Goal: Task Accomplishment & Management: Manage account settings

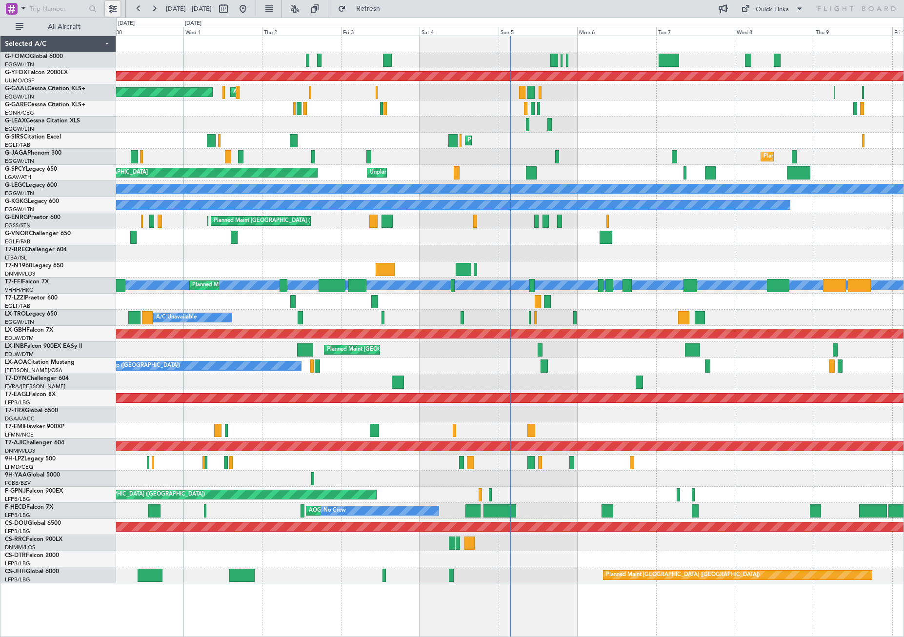
click at [110, 10] on button at bounding box center [113, 9] width 16 height 16
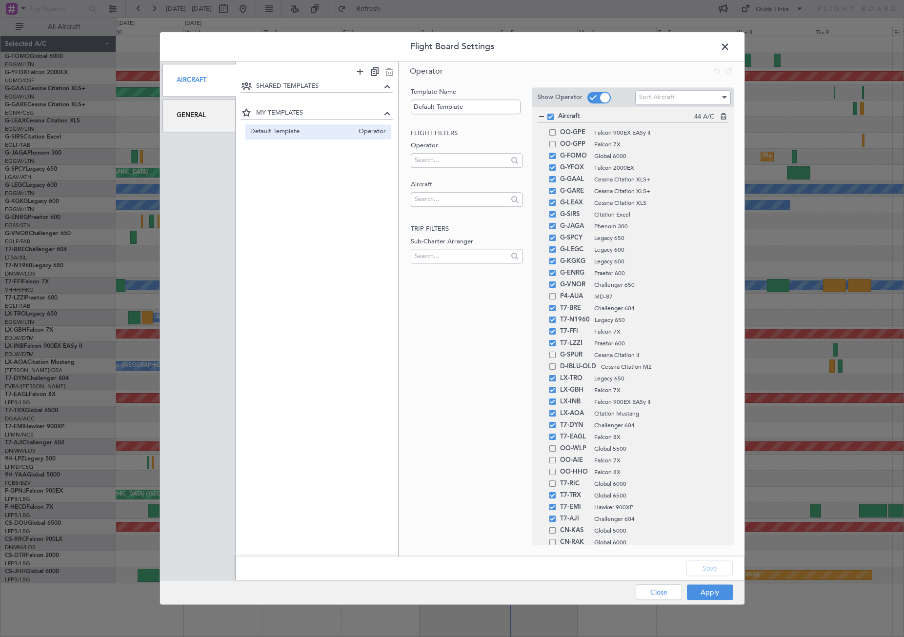
click at [191, 115] on div "General" at bounding box center [199, 116] width 74 height 33
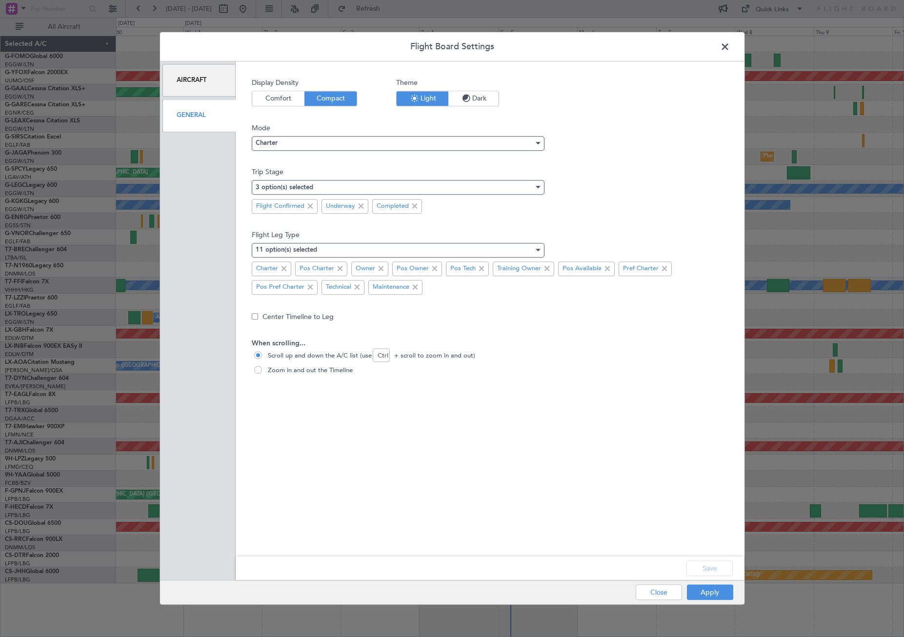
click at [472, 99] on span "Dark" at bounding box center [473, 98] width 50 height 15
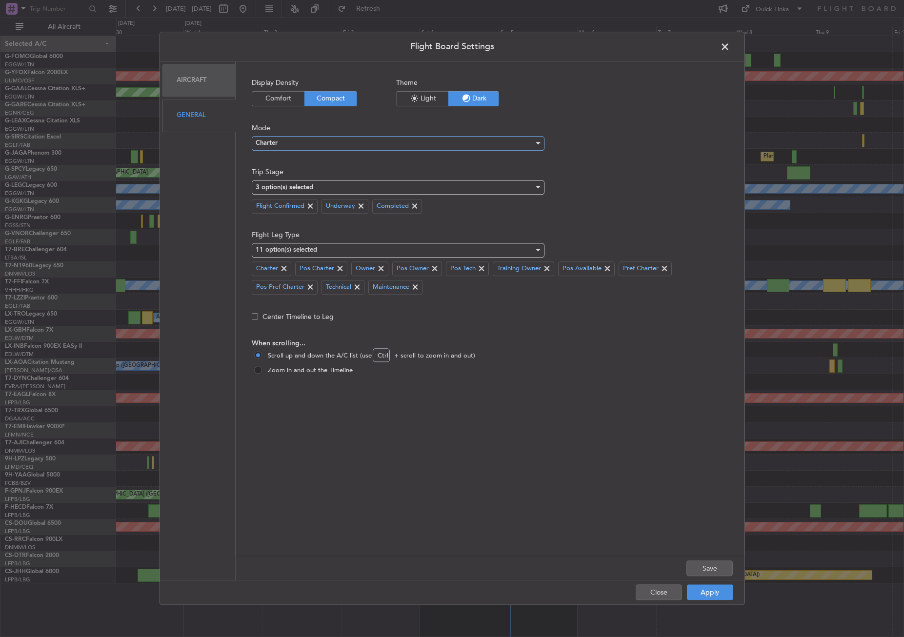
click at [277, 141] on span "Charter" at bounding box center [267, 144] width 22 height 6
click at [267, 172] on span "Ops" at bounding box center [398, 177] width 284 height 15
click at [710, 563] on button "Save" at bounding box center [710, 569] width 46 height 16
click at [709, 588] on button "Apply" at bounding box center [710, 593] width 46 height 16
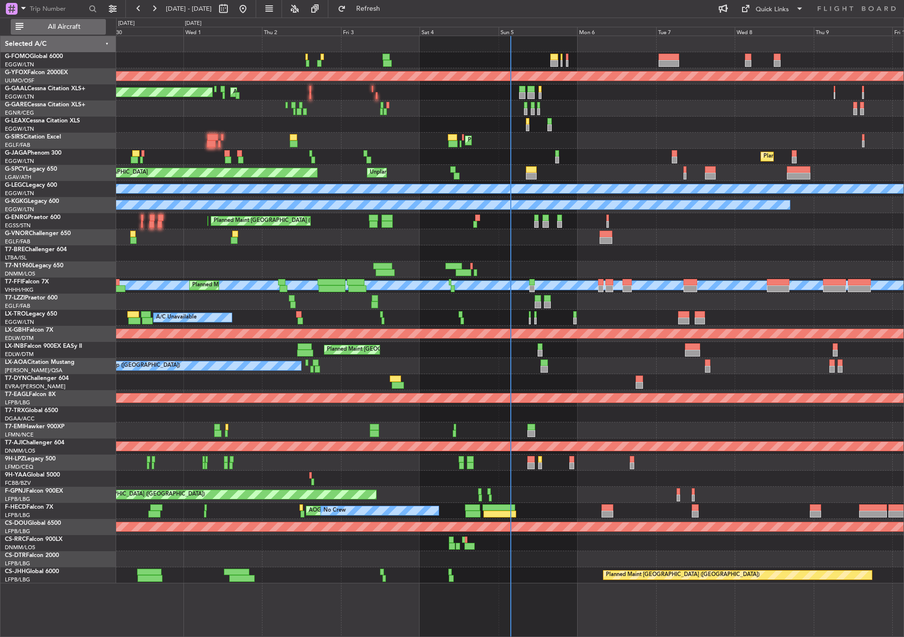
click at [57, 30] on span "All Aircraft" at bounding box center [64, 26] width 78 height 7
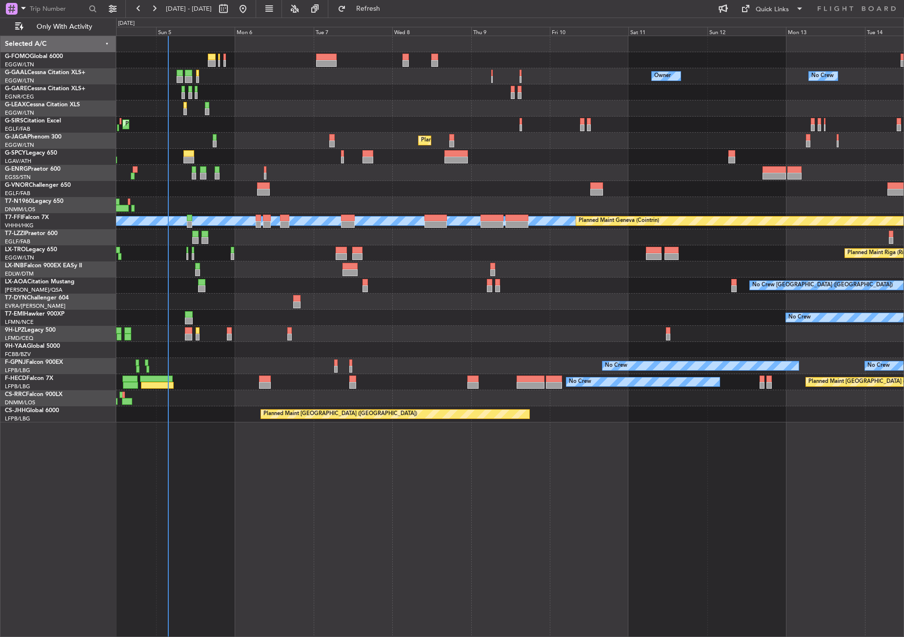
click at [353, 507] on div "Owner No Crew Owner Owner No Crew Planned Maint London (Farnborough) Planned Ma…" at bounding box center [510, 337] width 788 height 602
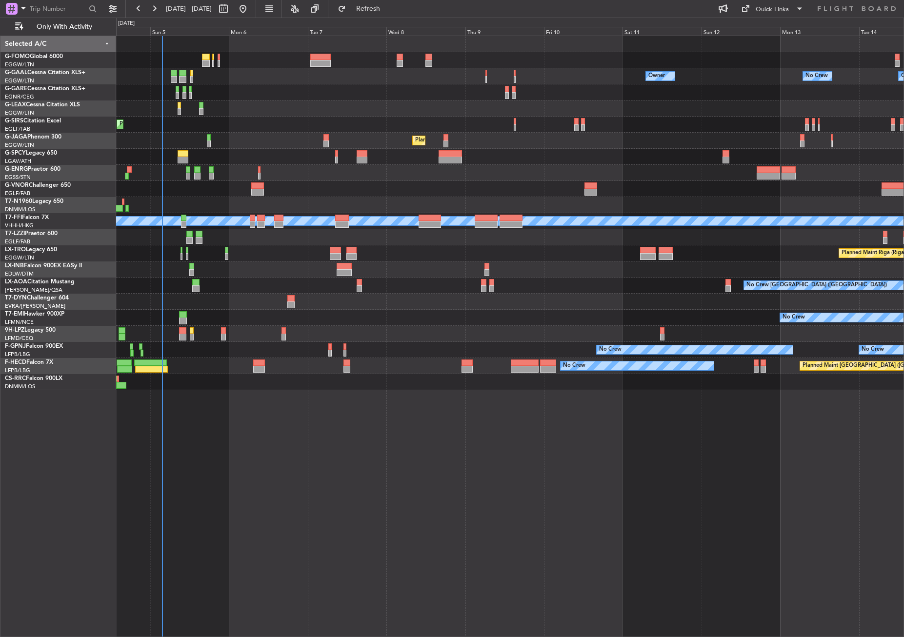
click at [301, 467] on div "Owner No Crew Owner Owner No Crew Planned Maint London (Farnborough) Planned Ma…" at bounding box center [510, 337] width 788 height 602
click at [259, 84] on div at bounding box center [510, 92] width 788 height 16
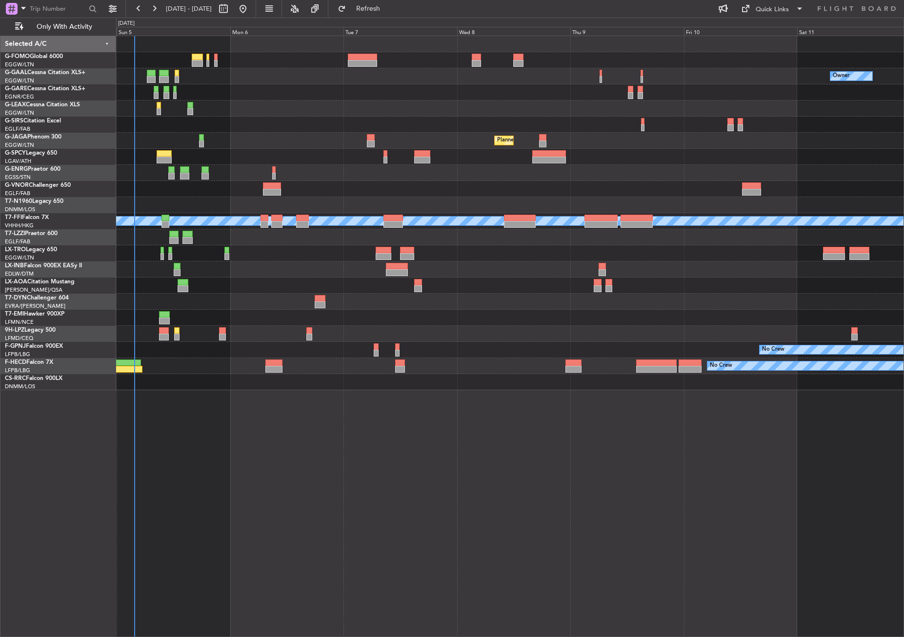
click at [273, 87] on div at bounding box center [510, 92] width 788 height 16
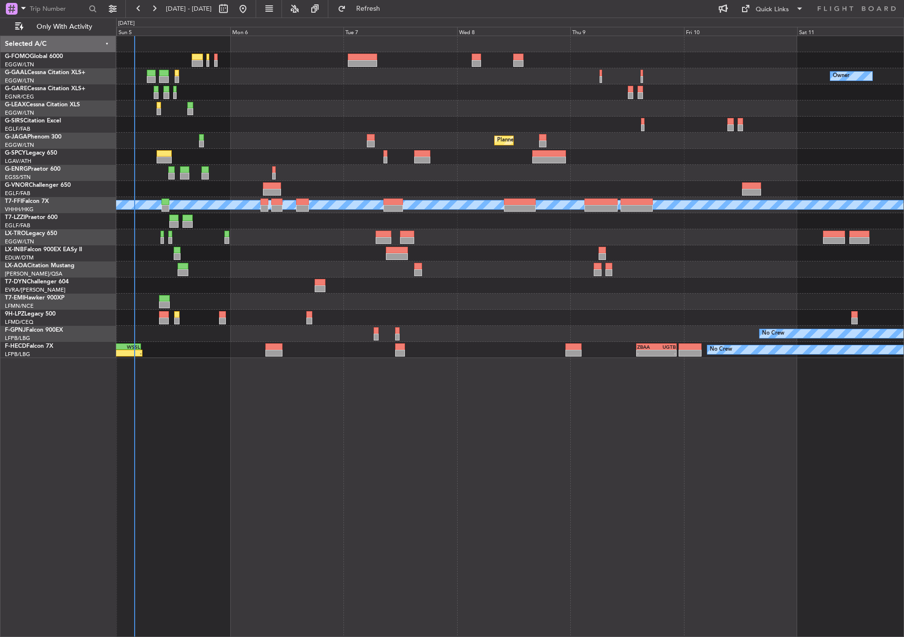
click at [438, 469] on div "Owner No Crew Planned Maint London (Farnborough) Planned Maint London (Luton) U…" at bounding box center [510, 337] width 788 height 602
click at [226, 448] on div "Owner No Crew Planned Maint London (Farnborough) Planned Maint London (Luton) U…" at bounding box center [510, 337] width 788 height 602
click at [424, 456] on div "Owner No Crew Planned Maint London (Farnborough) Planned Maint London (Luton) U…" at bounding box center [510, 337] width 788 height 602
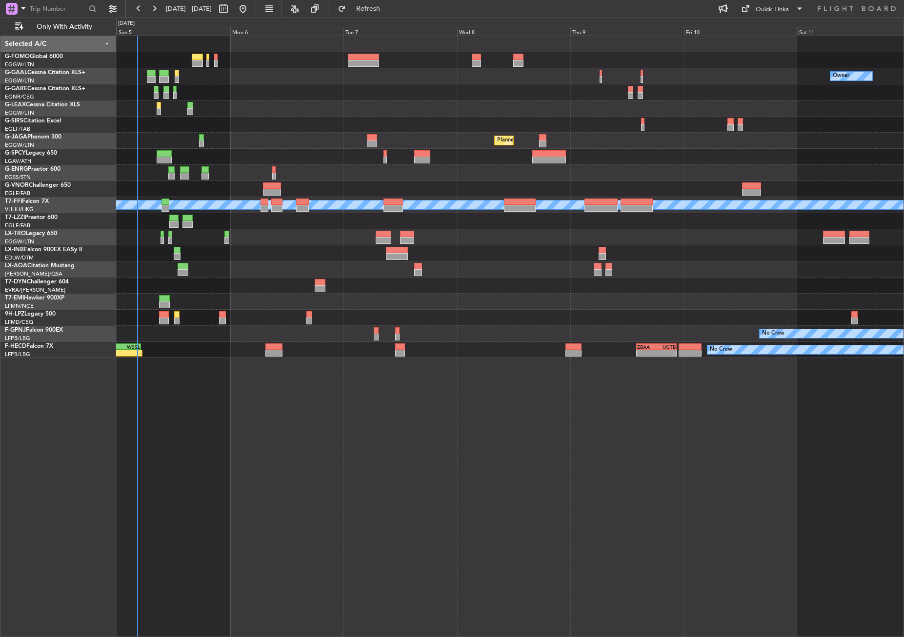
click at [250, 456] on div "Owner No Crew Planned Maint London (Farnborough) Planned Maint London (Luton) U…" at bounding box center [510, 337] width 788 height 602
click at [271, 88] on div at bounding box center [510, 92] width 788 height 16
click at [410, 483] on div "Owner No Crew Planned Maint London (Farnborough) Planned Maint London (Luton) U…" at bounding box center [510, 337] width 788 height 602
click at [406, 484] on div "Owner No Crew Planned Maint London (Farnborough) Planned Maint London (Luton) U…" at bounding box center [510, 337] width 788 height 602
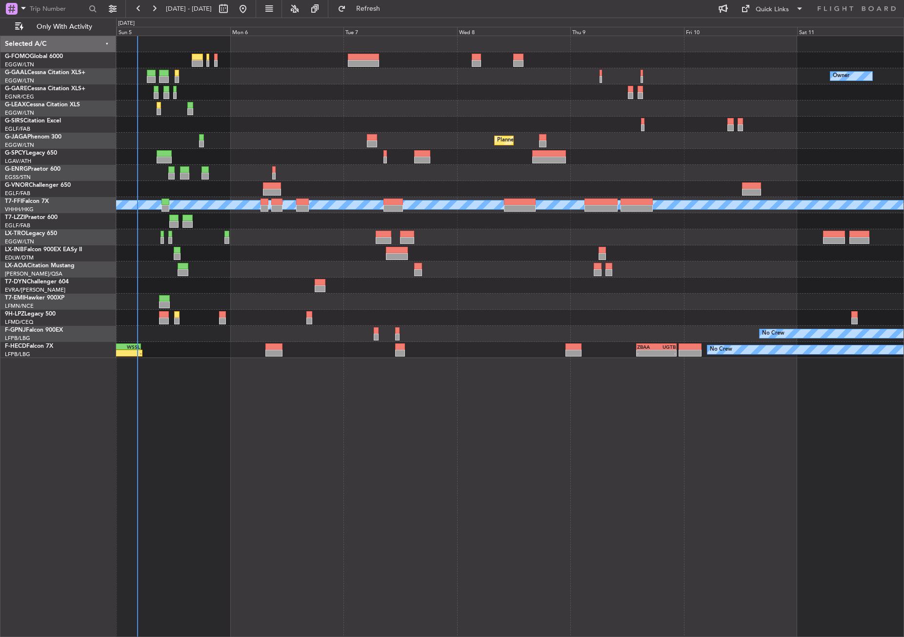
click at [406, 484] on div "Owner No Crew Planned Maint London (Farnborough) Planned Maint London (Luton) U…" at bounding box center [510, 337] width 788 height 602
click at [272, 418] on div "Owner No Crew Planned Maint [GEOGRAPHIC_DATA] ([GEOGRAPHIC_DATA]) Planned Maint…" at bounding box center [510, 337] width 788 height 602
click at [186, 406] on div "Owner No Crew Planned Maint [GEOGRAPHIC_DATA] ([GEOGRAPHIC_DATA]) Planned Maint…" at bounding box center [510, 337] width 788 height 602
click at [280, 505] on div "Owner No Crew Planned Maint [GEOGRAPHIC_DATA] ([GEOGRAPHIC_DATA]) Planned Maint…" at bounding box center [510, 337] width 788 height 602
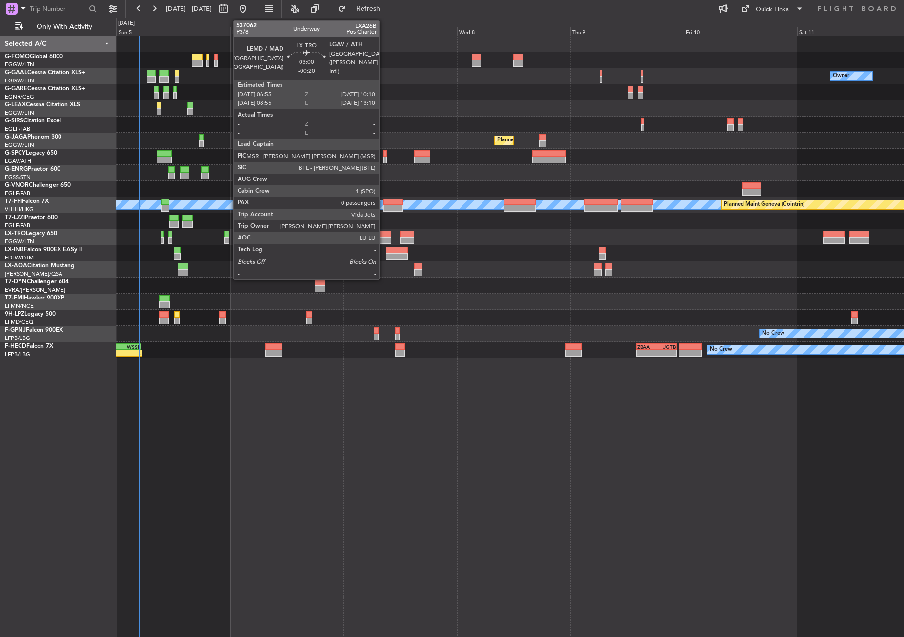
click at [384, 235] on div at bounding box center [384, 234] width 16 height 7
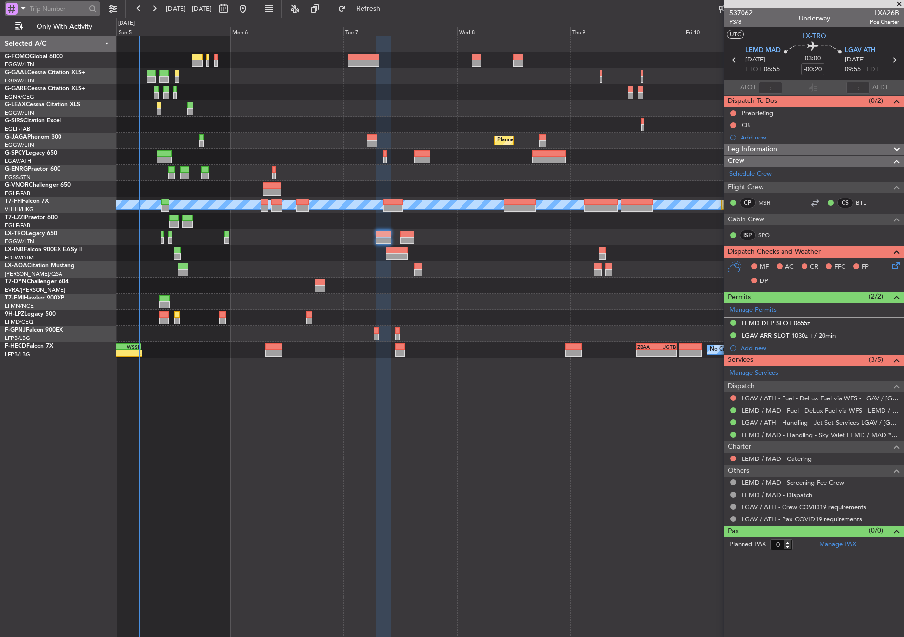
click at [20, 9] on span at bounding box center [24, 8] width 12 height 12
click at [31, 69] on div "Airport" at bounding box center [68, 78] width 125 height 18
click at [40, 13] on input "text" at bounding box center [58, 8] width 56 height 15
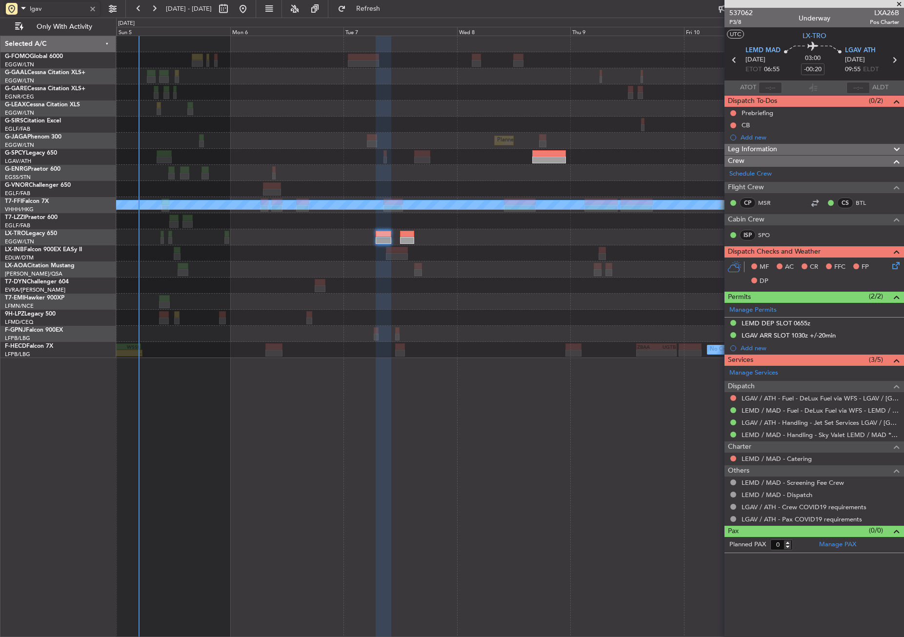
click at [536, 302] on div "No Crew" at bounding box center [510, 302] width 788 height 16
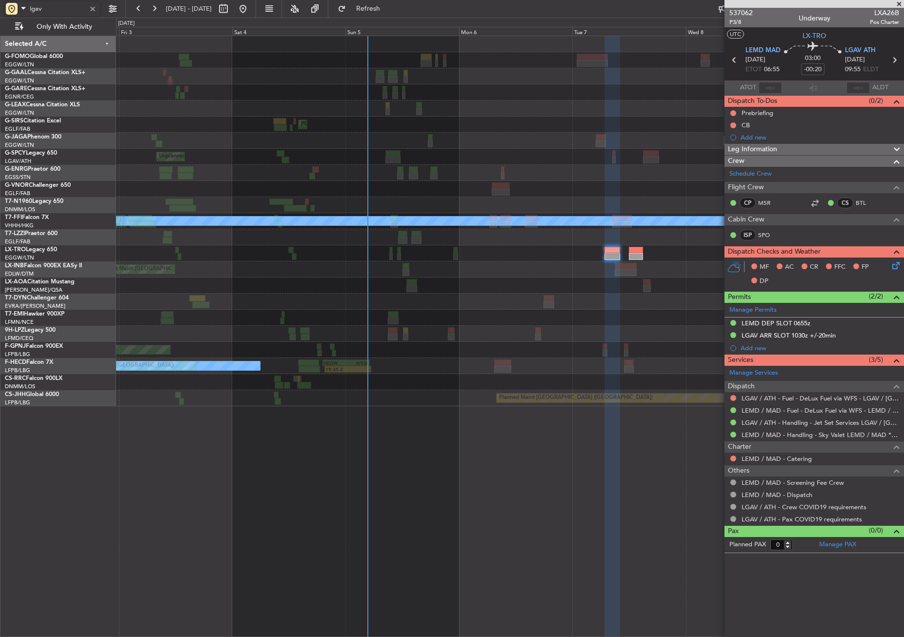
type input "lgav"
click at [505, 350] on div "AOG Maint Dusseldorf Owner Planned Maint Dusseldorf Planned Maint London (Farnb…" at bounding box center [510, 221] width 788 height 370
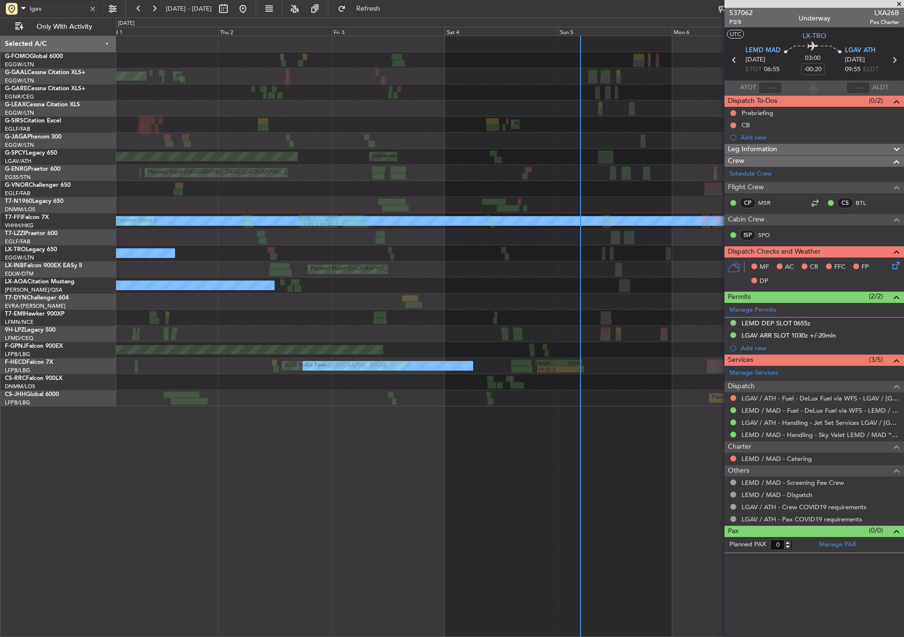
click at [531, 362] on div "AOG Maint Dusseldorf Planned Maint Dusseldorf Planned Maint London (Farnborough…" at bounding box center [510, 221] width 788 height 370
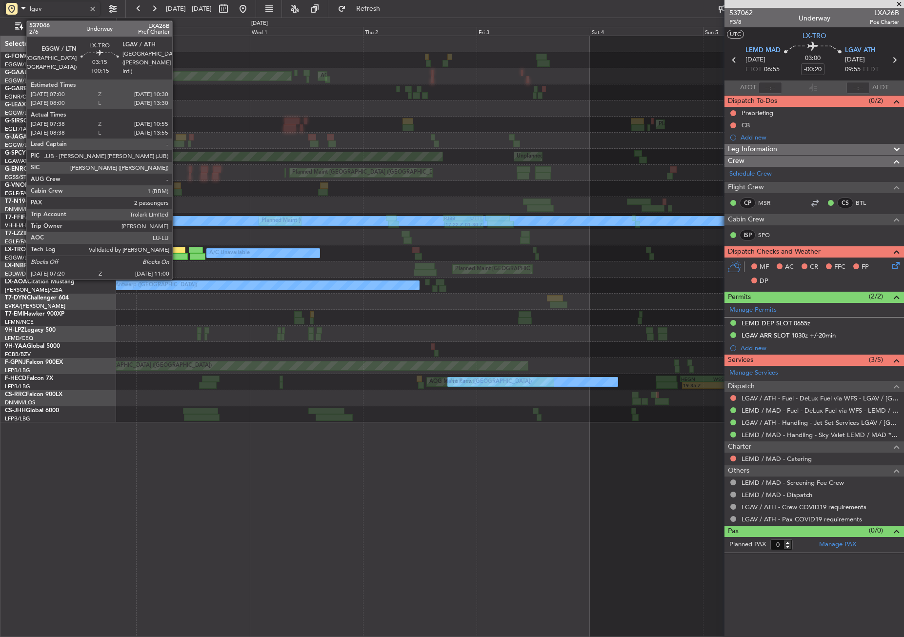
click at [177, 252] on div at bounding box center [177, 250] width 17 height 7
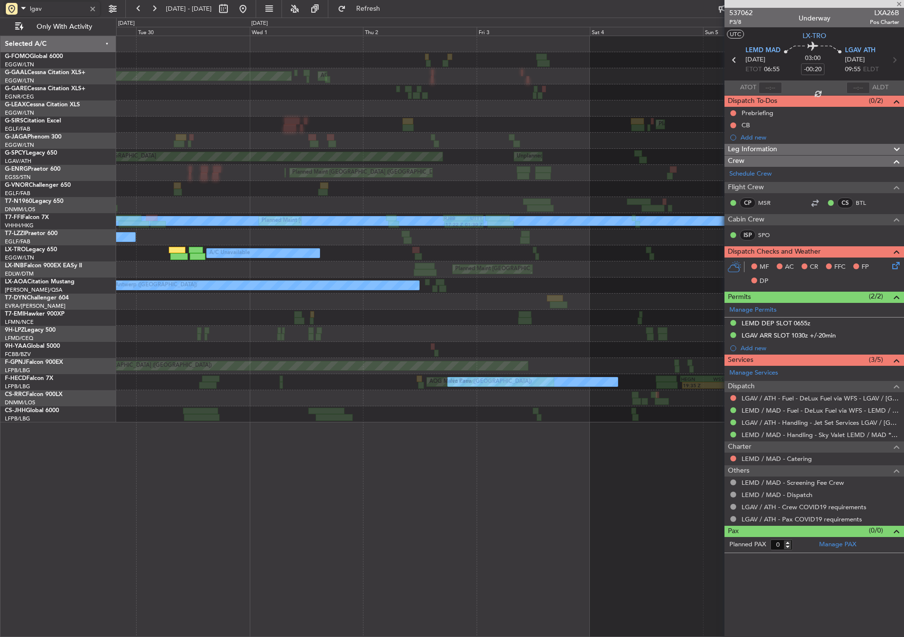
type input "+00:15"
type input "07:38"
type input "10:40"
type input "2"
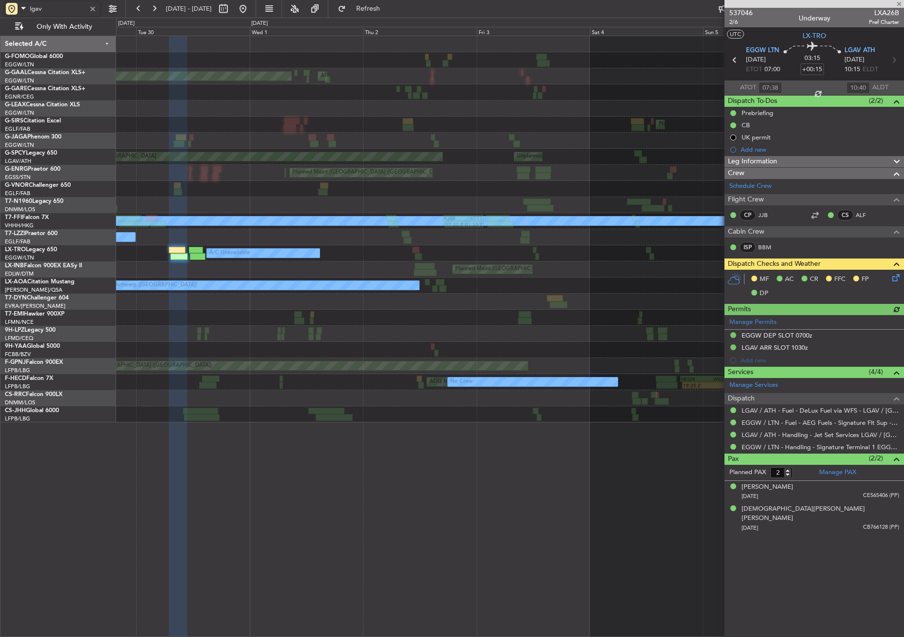
click at [759, 159] on span "Leg Information" at bounding box center [752, 161] width 49 height 11
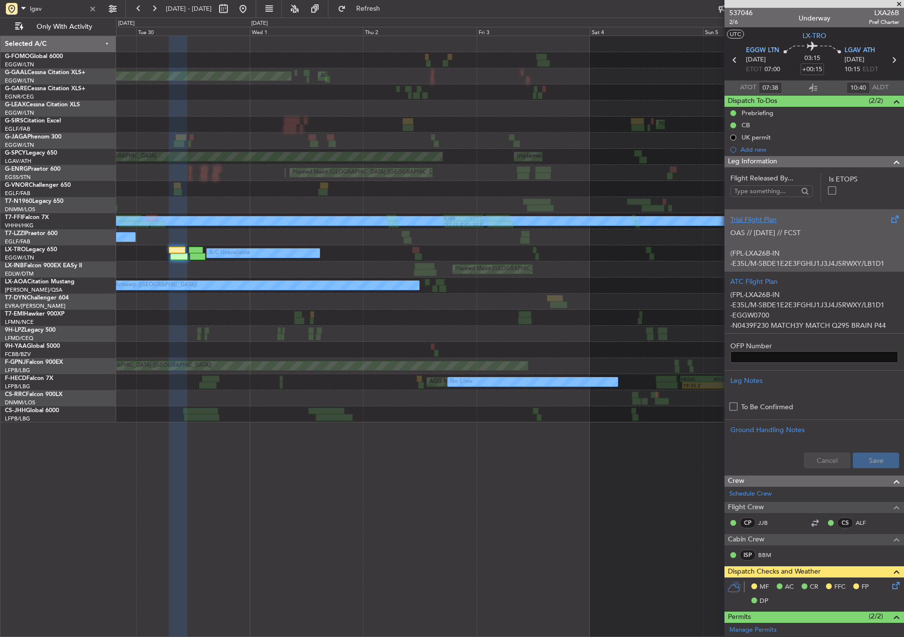
click at [769, 237] on p "OAS // 29SEP // FCST (FPL-LXA26B-IN -E35L/M-SBDE1E2E3FGHIJ1J3J4J5RWXY/LB1D1 -EG…" at bounding box center [814, 340] width 168 height 225
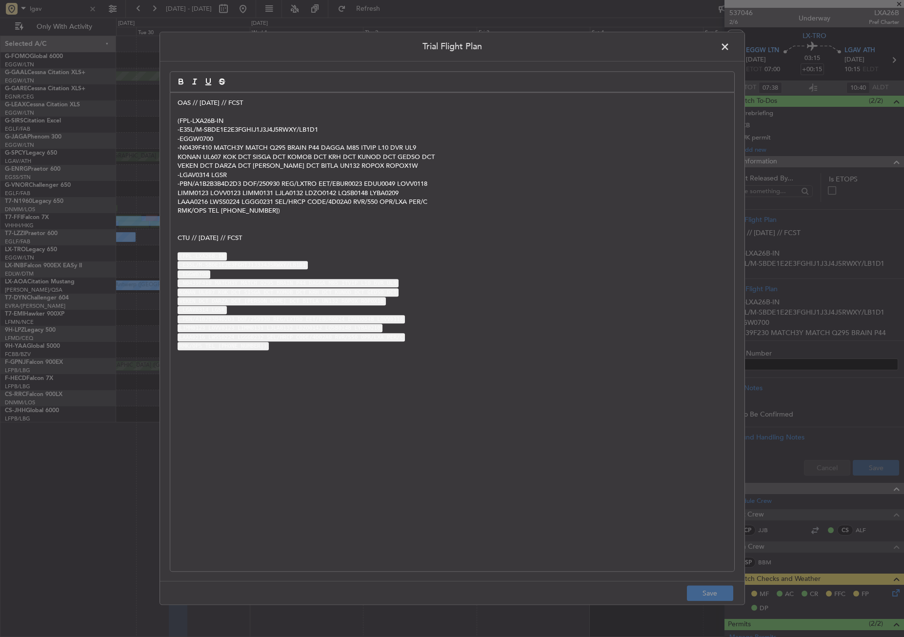
click at [730, 43] on span at bounding box center [730, 50] width 0 height 20
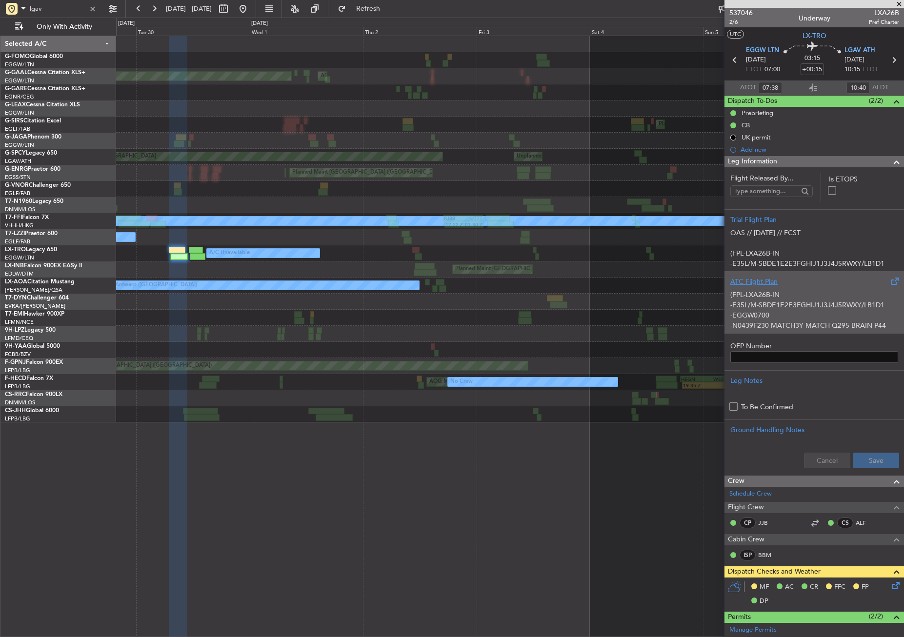
click at [773, 312] on p "-EGGW0700" at bounding box center [814, 315] width 168 height 10
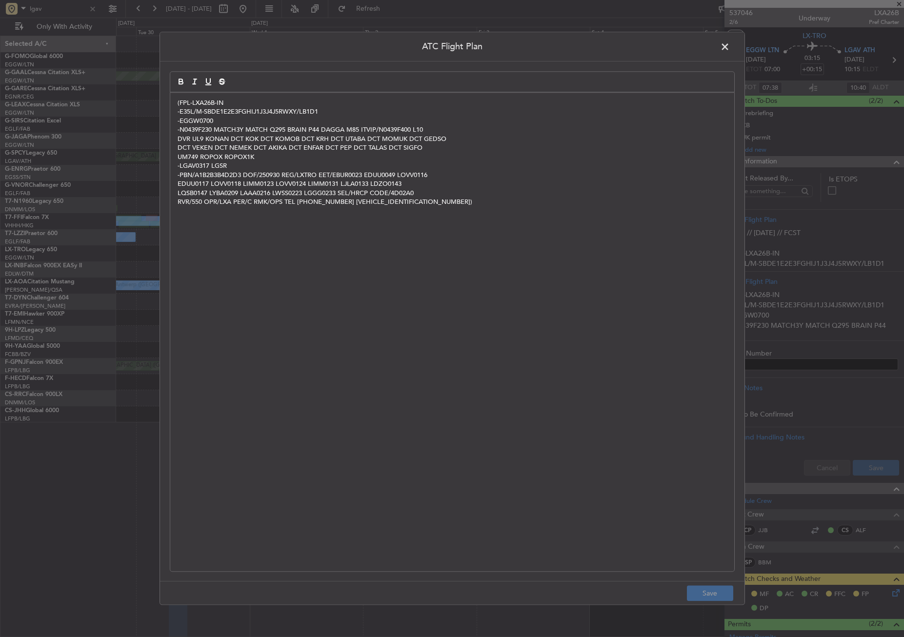
click at [730, 53] on span at bounding box center [730, 50] width 0 height 20
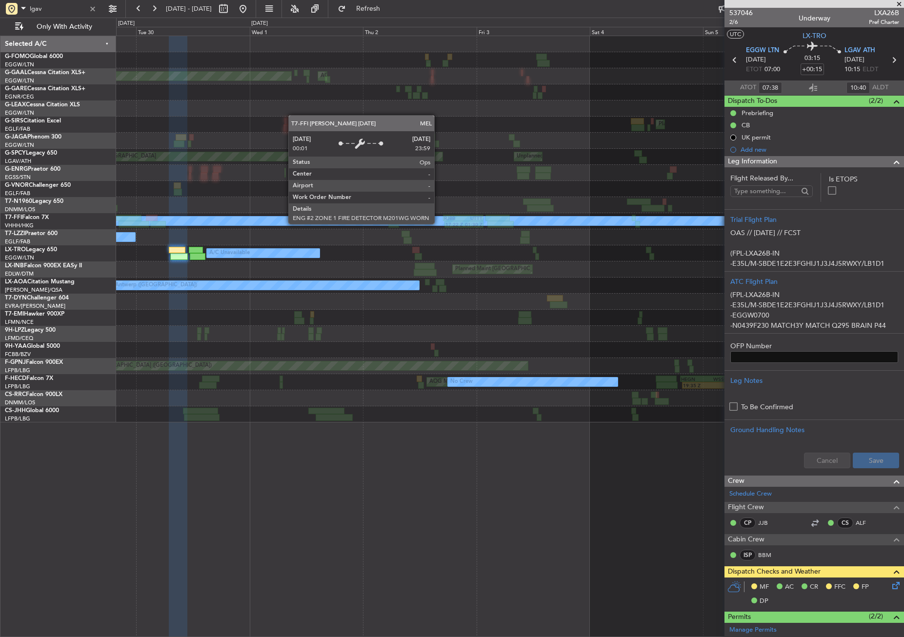
click at [235, 234] on div "Planned Maint Dusseldorf AOG Maint Dusseldorf A/C Unavailable Planned Maint Lon…" at bounding box center [510, 229] width 788 height 386
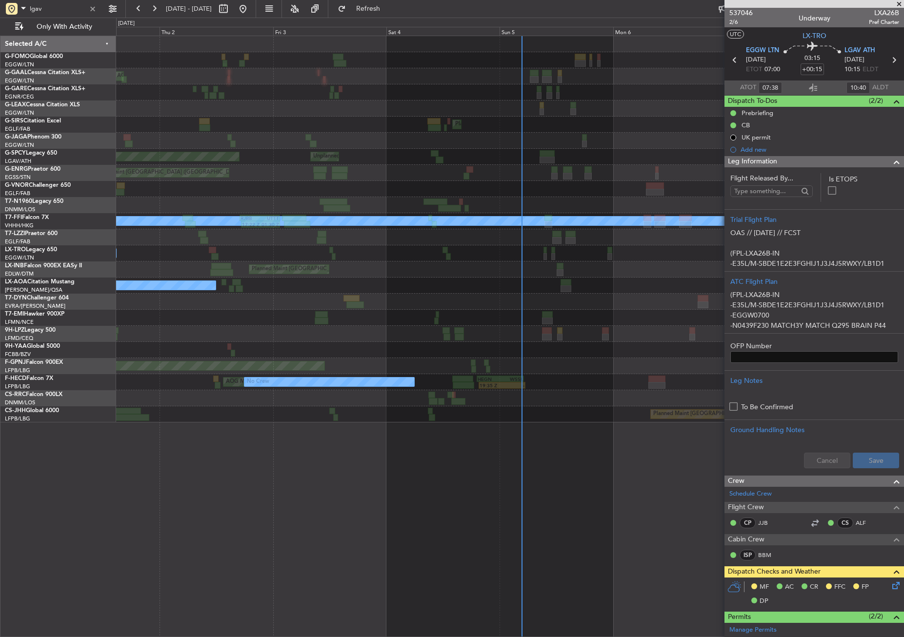
click at [306, 238] on div "A/C Unavailable London (Farnborough)" at bounding box center [510, 237] width 788 height 16
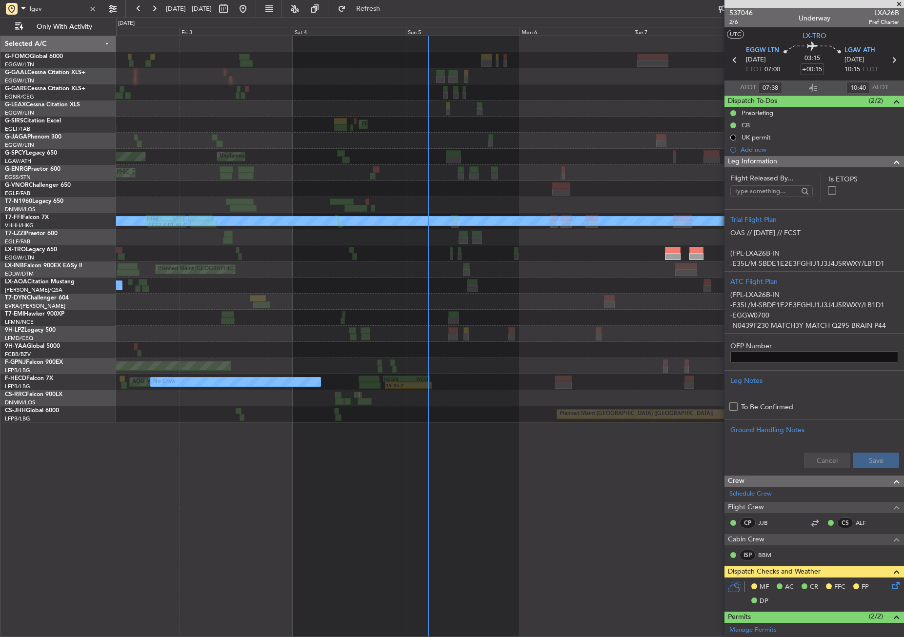
click at [350, 242] on div "AOG Maint Dusseldorf Planned Maint Dusseldorf Planned Maint London (Farnborough…" at bounding box center [510, 229] width 788 height 386
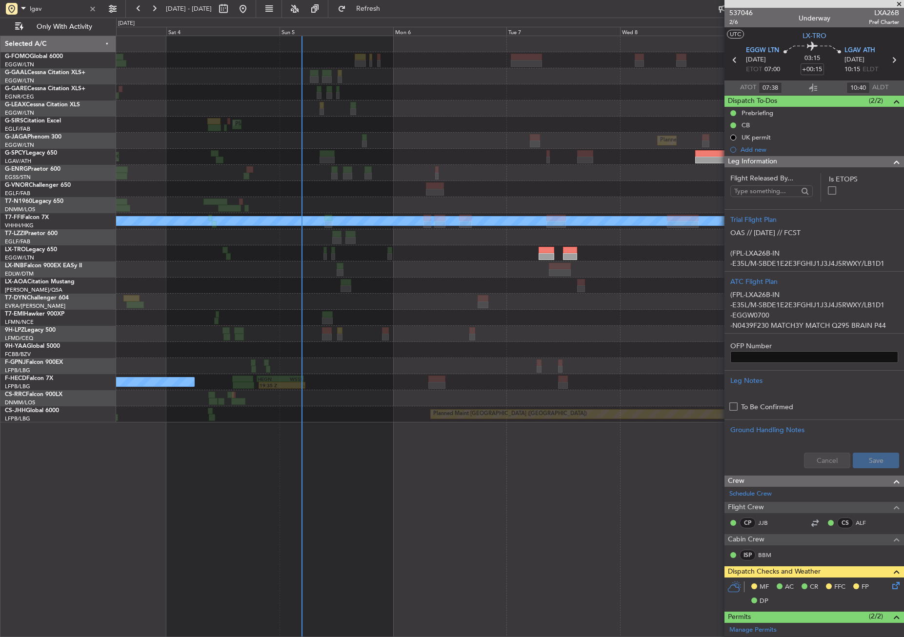
click at [406, 271] on div "Planned Maint [GEOGRAPHIC_DATA]" at bounding box center [510, 270] width 788 height 16
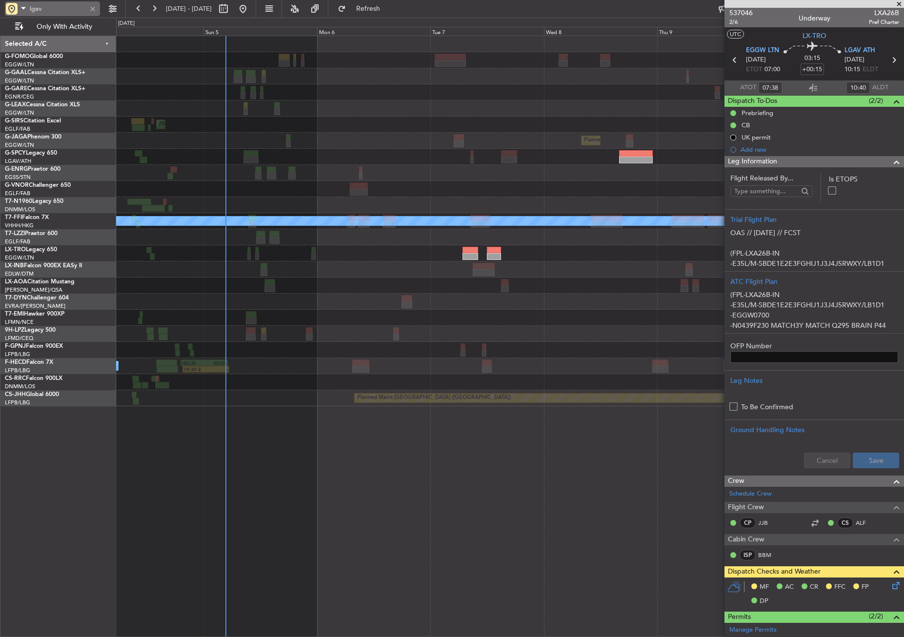
click at [94, 9] on div at bounding box center [92, 8] width 11 height 11
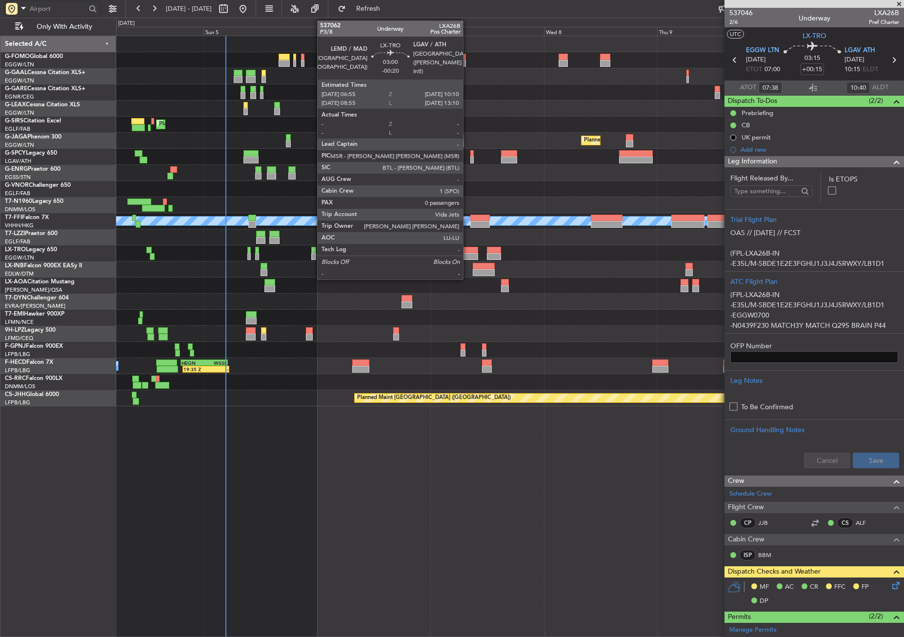
click at [467, 252] on div at bounding box center [471, 250] width 16 height 7
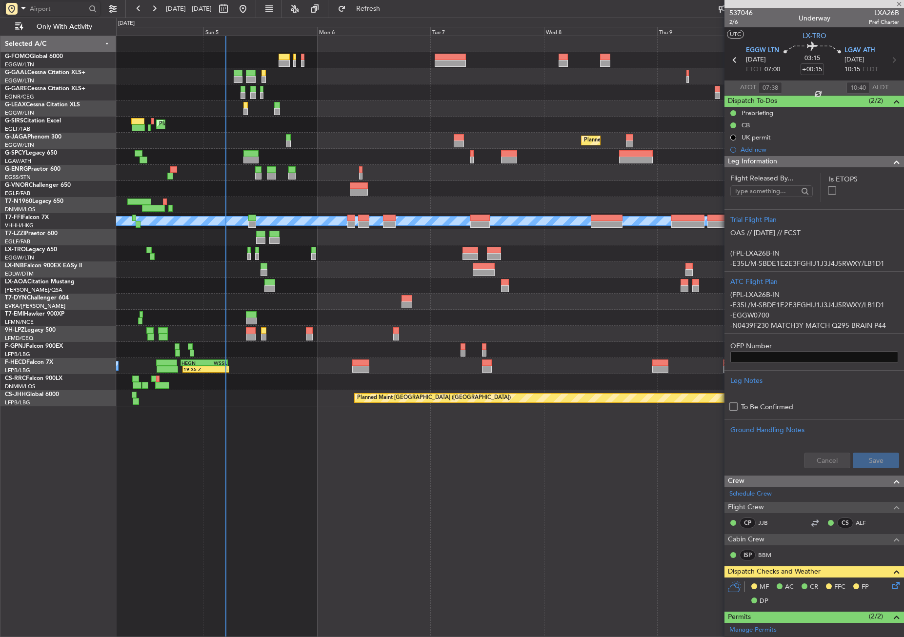
type input "-00:20"
type input "0"
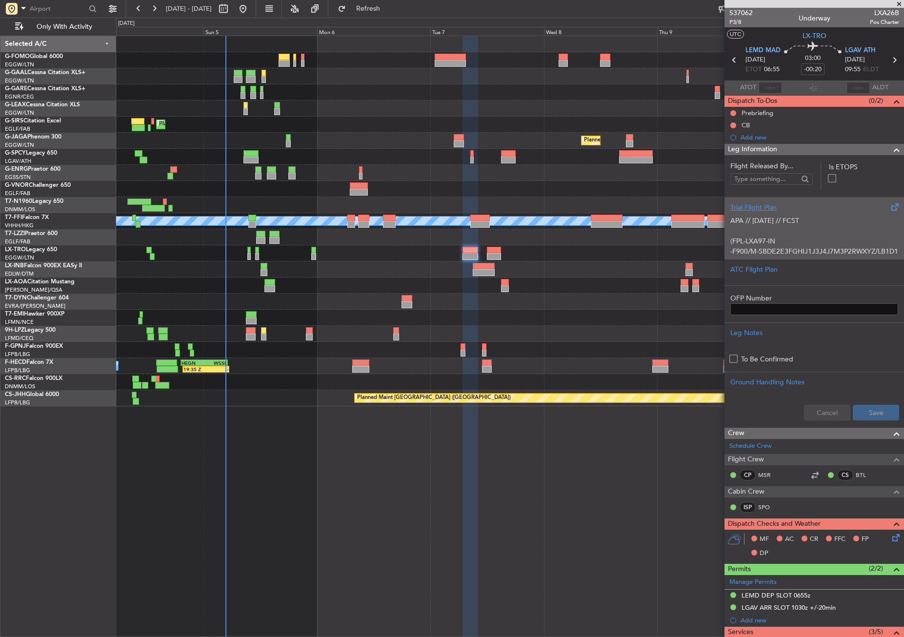
click at [759, 242] on p "(FPL-LXA97-IN" at bounding box center [814, 241] width 168 height 10
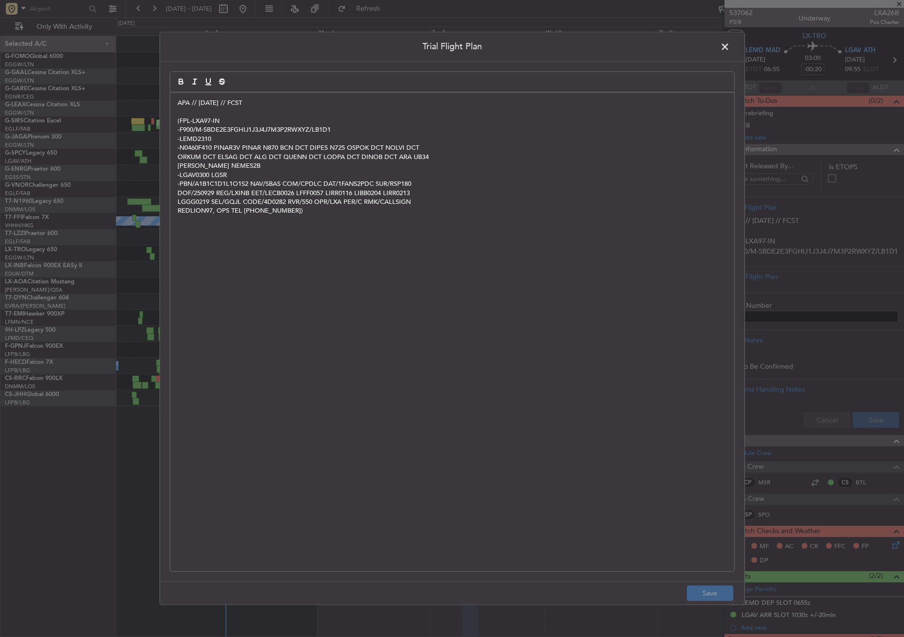
click at [176, 104] on div "APA // 30SEP // FCST (FPL-LXA97-IN -F900/M-SBDE2E3FGHIJ1J3J4J7M3P2RWXYZ/LB1D1 -…" at bounding box center [452, 332] width 564 height 479
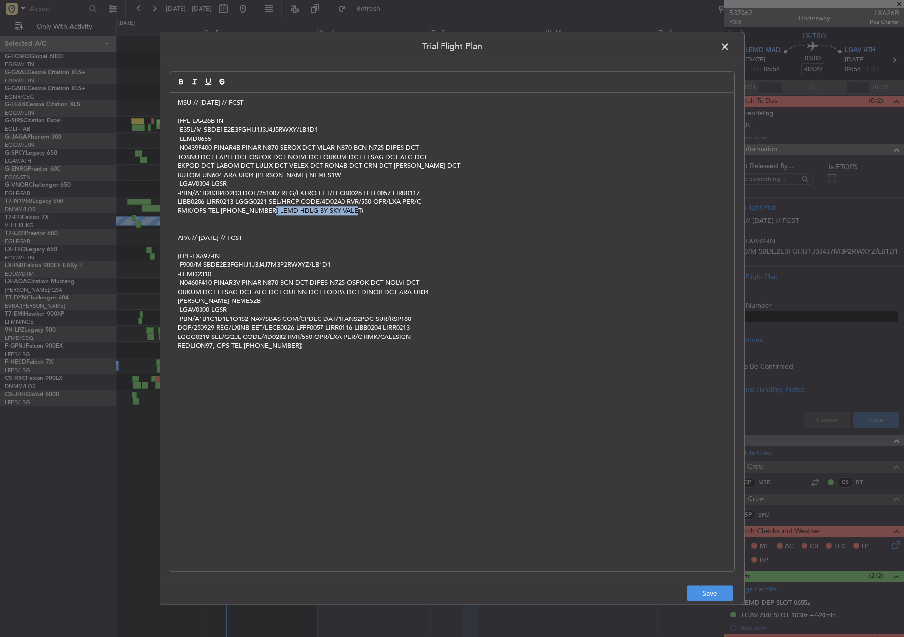
drag, startPoint x: 349, startPoint y: 211, endPoint x: 265, endPoint y: 213, distance: 83.9
click at [265, 213] on p "RMK/OPS TEL 0040747122133 LEMD HDLG BY SKY VALET)" at bounding box center [452, 211] width 549 height 9
click at [687, 590] on button "Save" at bounding box center [710, 594] width 46 height 16
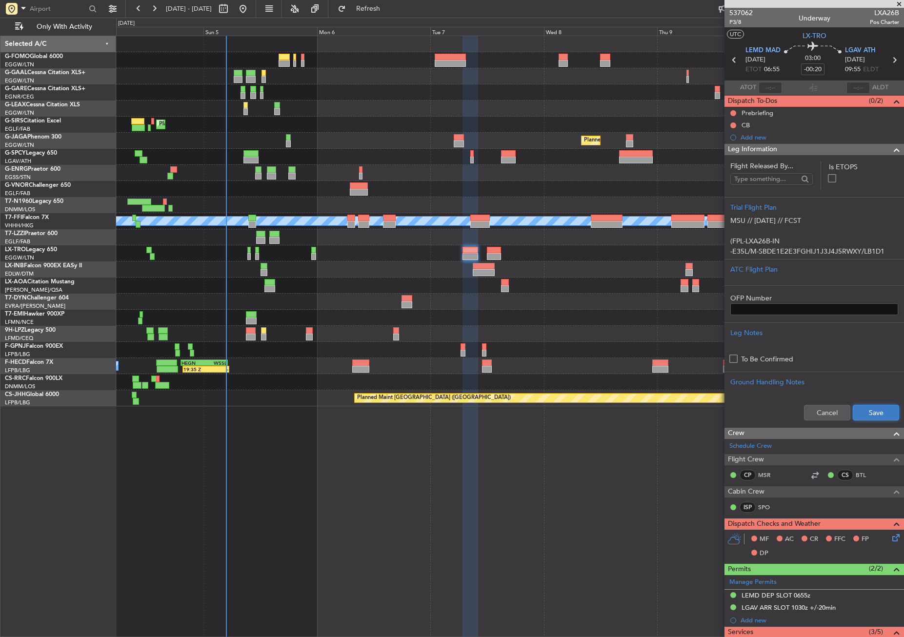
click at [868, 412] on button "Save" at bounding box center [876, 413] width 46 height 16
drag, startPoint x: 733, startPoint y: 122, endPoint x: 733, endPoint y: 128, distance: 5.4
click at [733, 122] on button at bounding box center [733, 125] width 6 height 6
click at [726, 165] on span "Completed" at bounding box center [738, 168] width 32 height 10
click at [734, 112] on button at bounding box center [733, 113] width 6 height 6
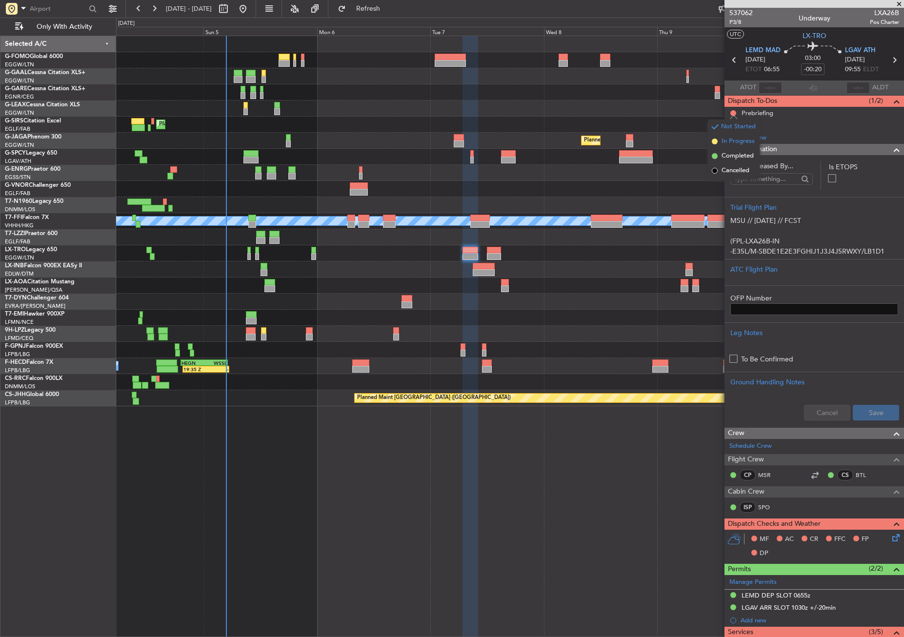
click at [726, 141] on span "In Progress" at bounding box center [738, 142] width 33 height 10
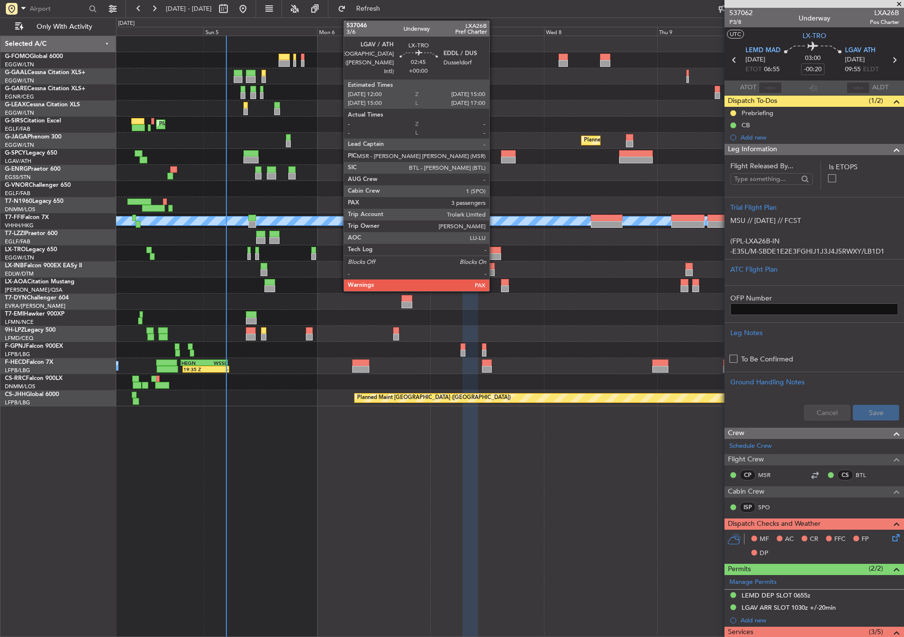
click at [494, 257] on div at bounding box center [494, 256] width 15 height 7
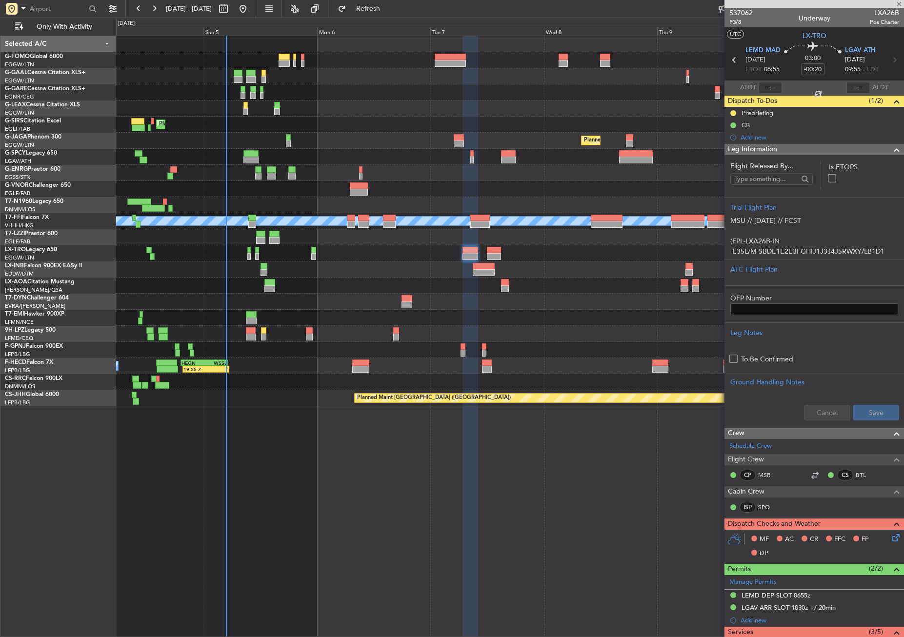
type input "3"
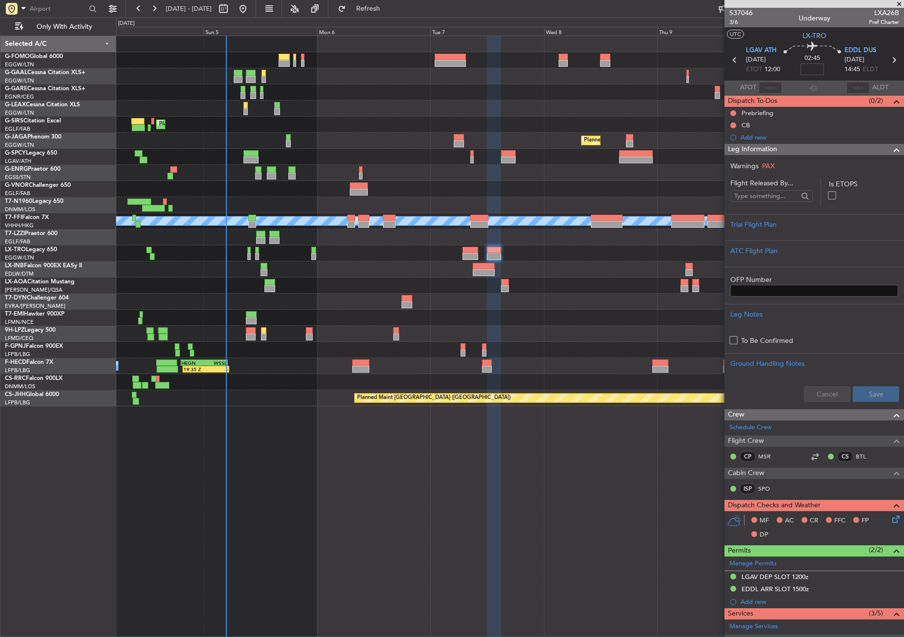
click at [816, 71] on input at bounding box center [812, 69] width 23 height 12
click at [647, 176] on div "Planned Maint London (Stansted)" at bounding box center [510, 173] width 788 height 16
type input "+00:25"
click at [731, 124] on button at bounding box center [733, 125] width 6 height 6
click at [732, 170] on span "Completed" at bounding box center [738, 168] width 32 height 10
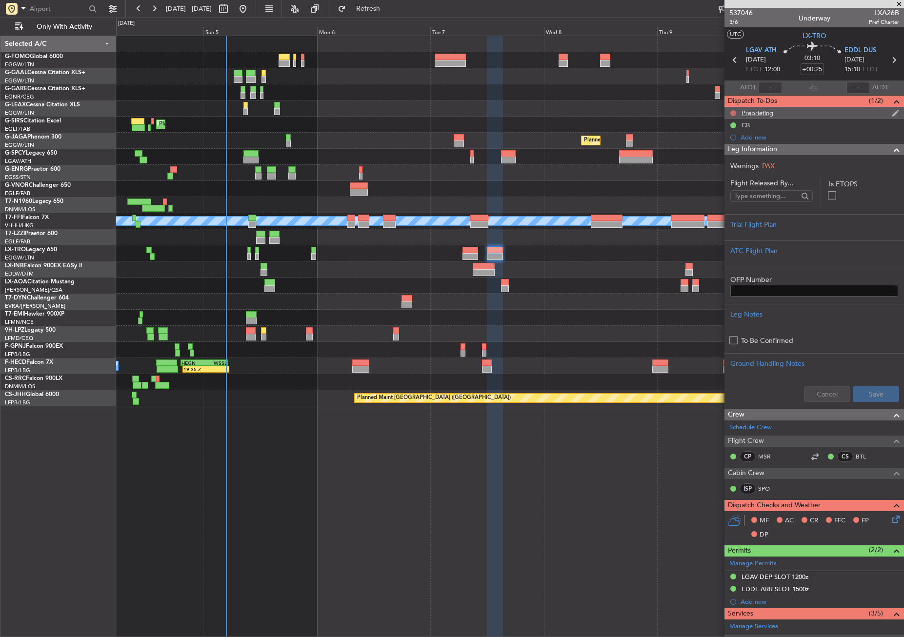
click at [733, 112] on button at bounding box center [733, 113] width 6 height 6
click at [732, 141] on span "In Progress" at bounding box center [738, 142] width 33 height 10
click at [748, 217] on div "Trial Flight Plan" at bounding box center [815, 227] width 180 height 26
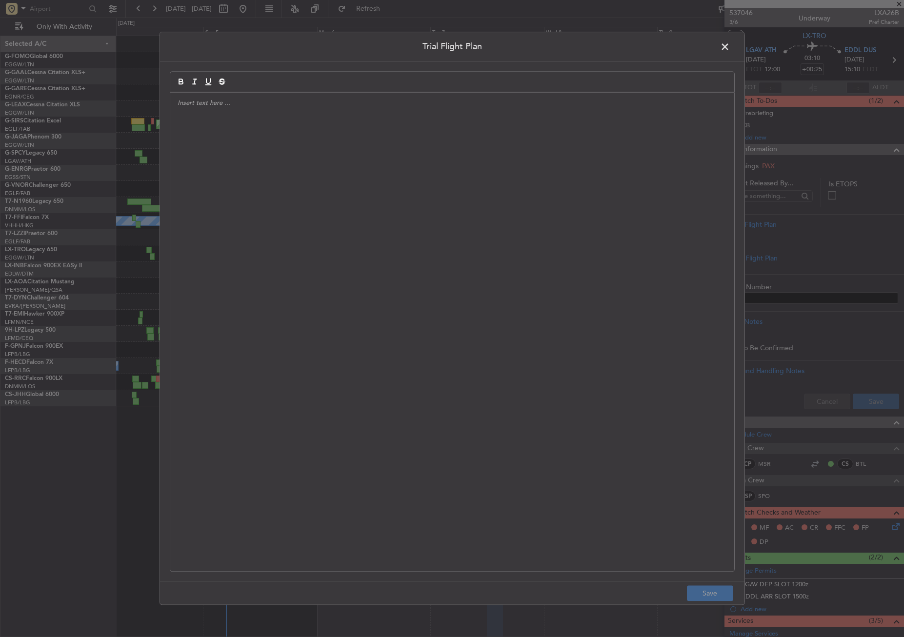
click at [537, 244] on div at bounding box center [452, 332] width 564 height 479
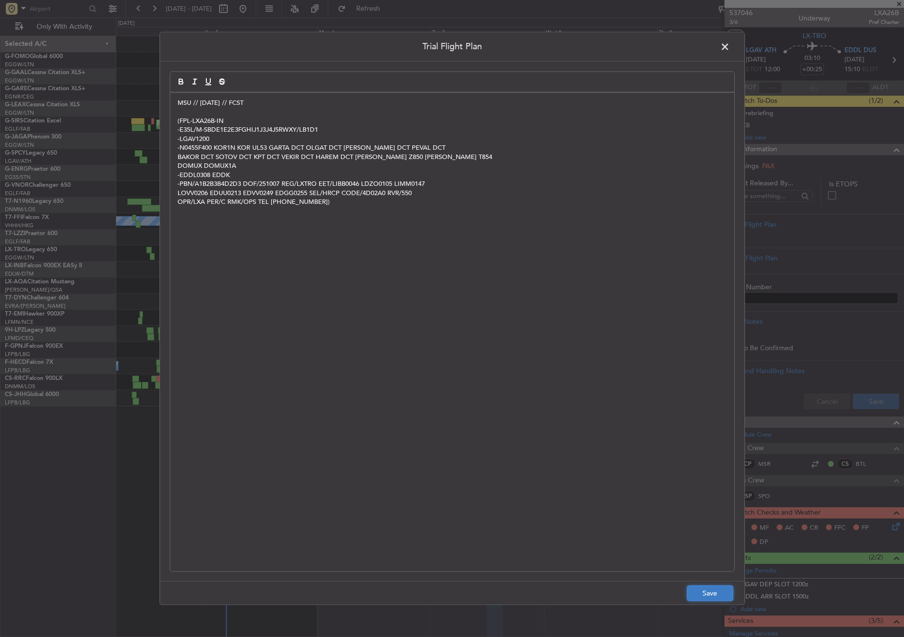
click at [714, 591] on button "Save" at bounding box center [710, 594] width 46 height 16
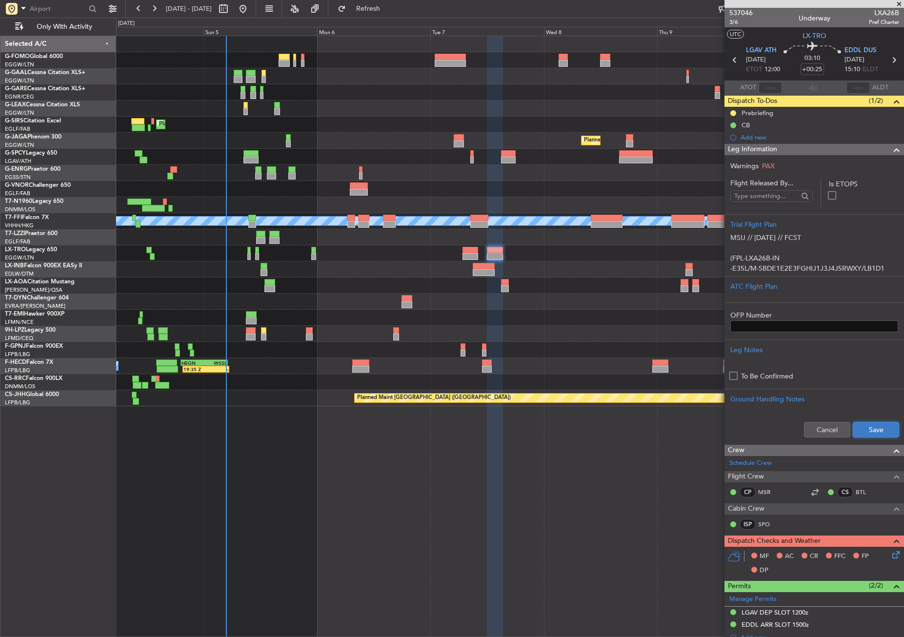
click at [853, 431] on button "Save" at bounding box center [876, 430] width 46 height 16
click at [734, 19] on span "3/6" at bounding box center [740, 22] width 23 height 8
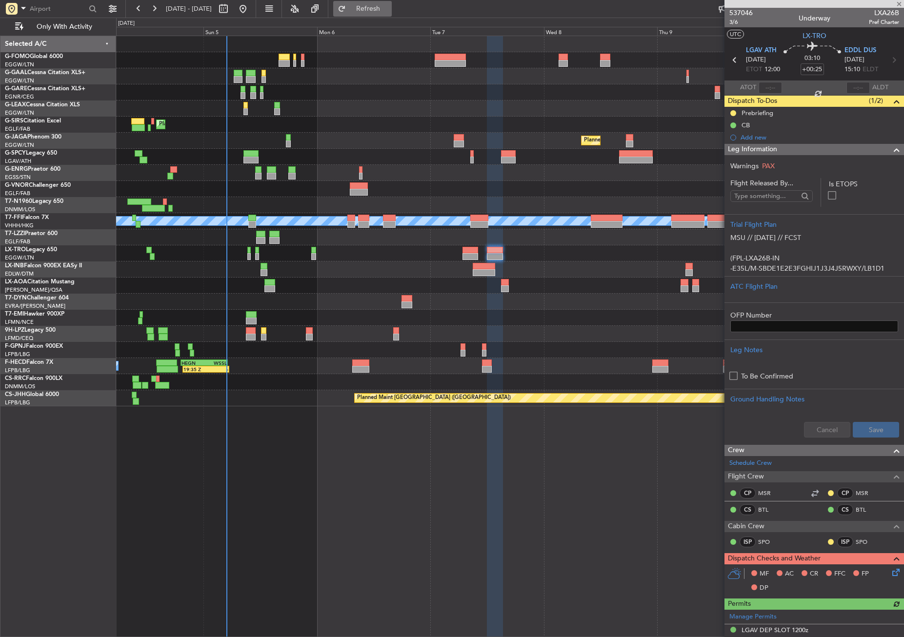
click at [392, 15] on button "Refresh" at bounding box center [362, 9] width 59 height 16
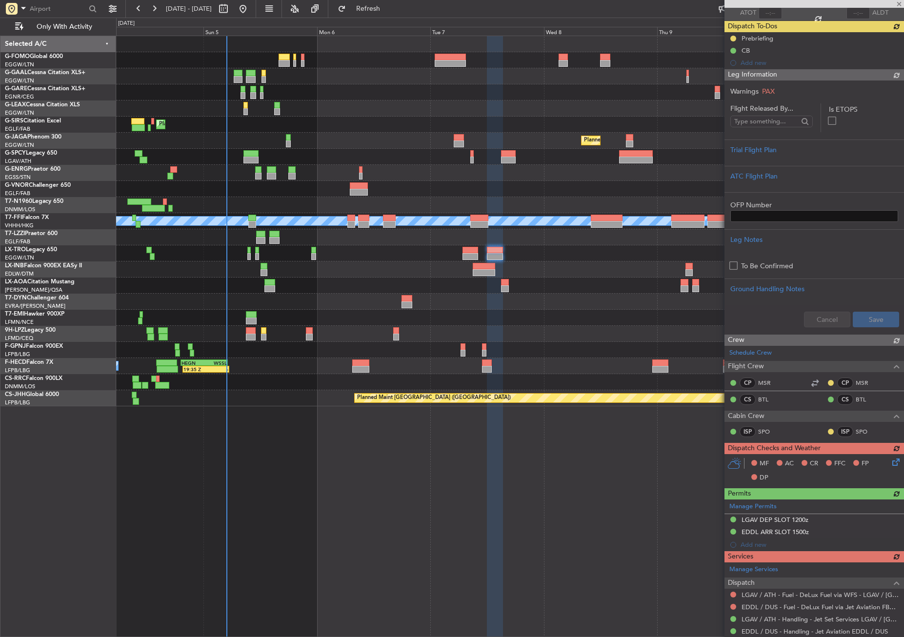
scroll to position [146, 0]
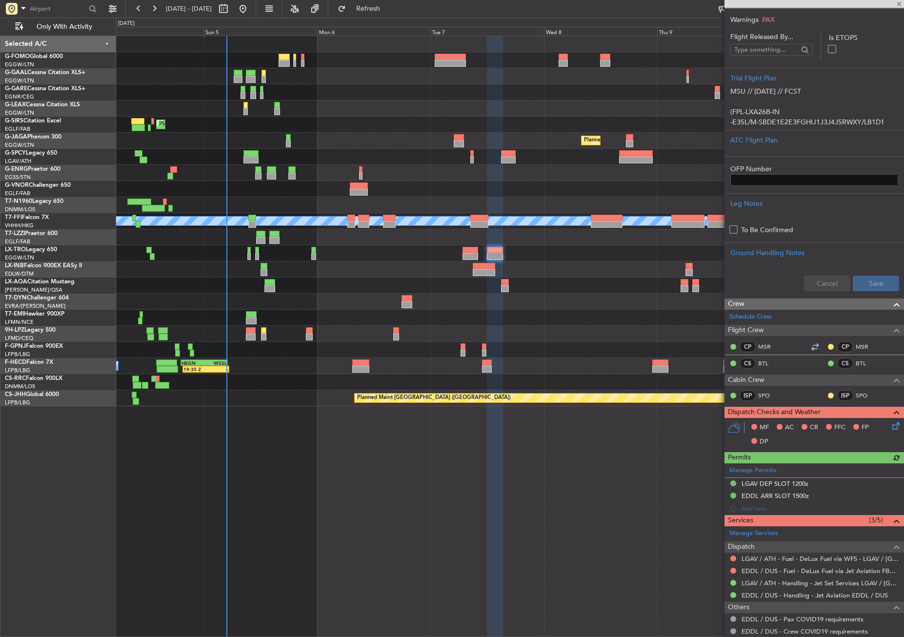
click at [890, 428] on icon at bounding box center [894, 425] width 8 height 8
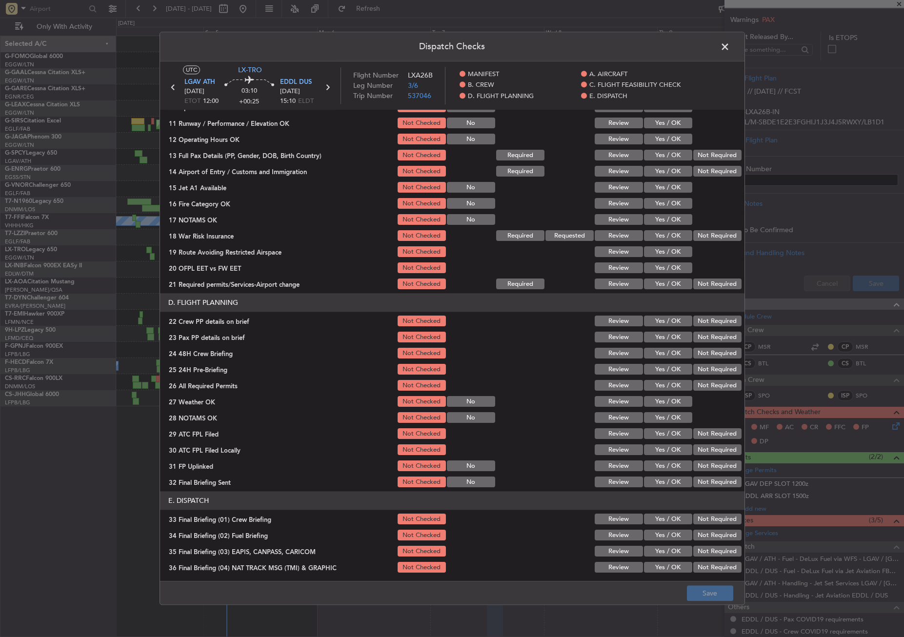
scroll to position [293, 0]
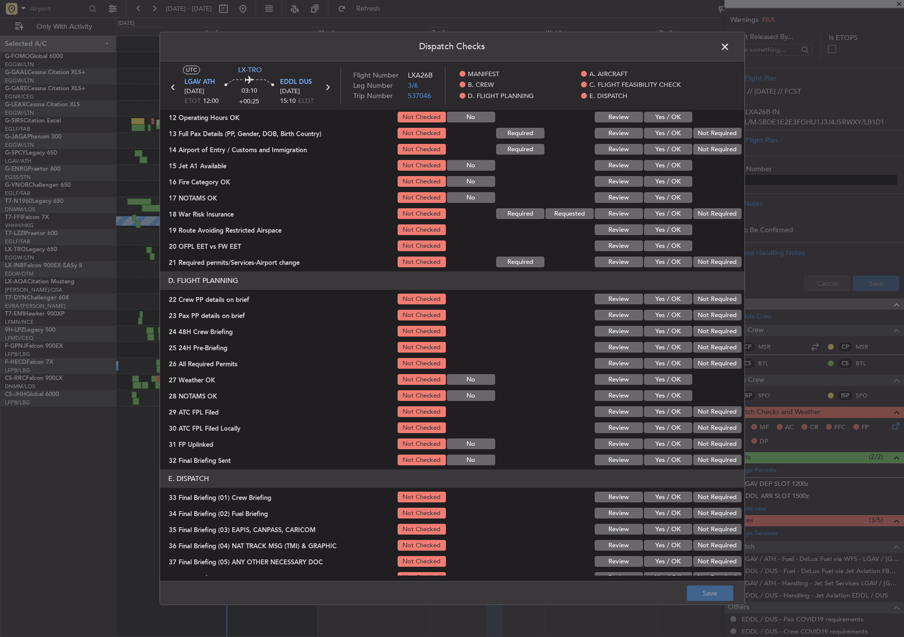
click at [675, 296] on button "Yes / OK" at bounding box center [668, 299] width 48 height 11
click at [667, 320] on button "Yes / OK" at bounding box center [668, 315] width 48 height 11
click at [666, 325] on div "Yes / OK" at bounding box center [667, 332] width 49 height 14
click at [681, 334] on button "Yes / OK" at bounding box center [668, 331] width 48 height 11
click at [696, 348] on button "Not Required" at bounding box center [717, 348] width 48 height 11
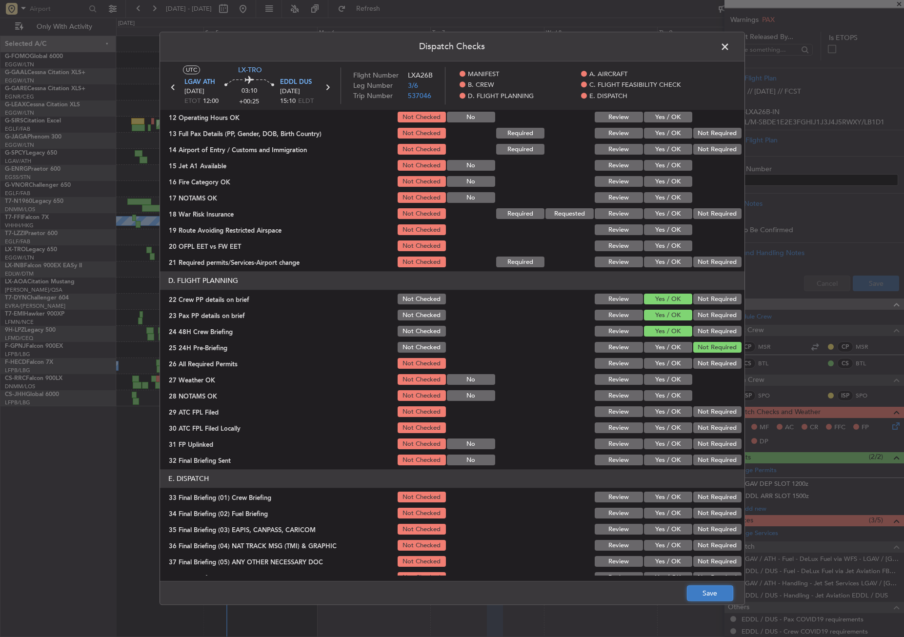
click at [694, 591] on button "Save" at bounding box center [710, 594] width 46 height 16
click at [730, 50] on span at bounding box center [730, 50] width 0 height 20
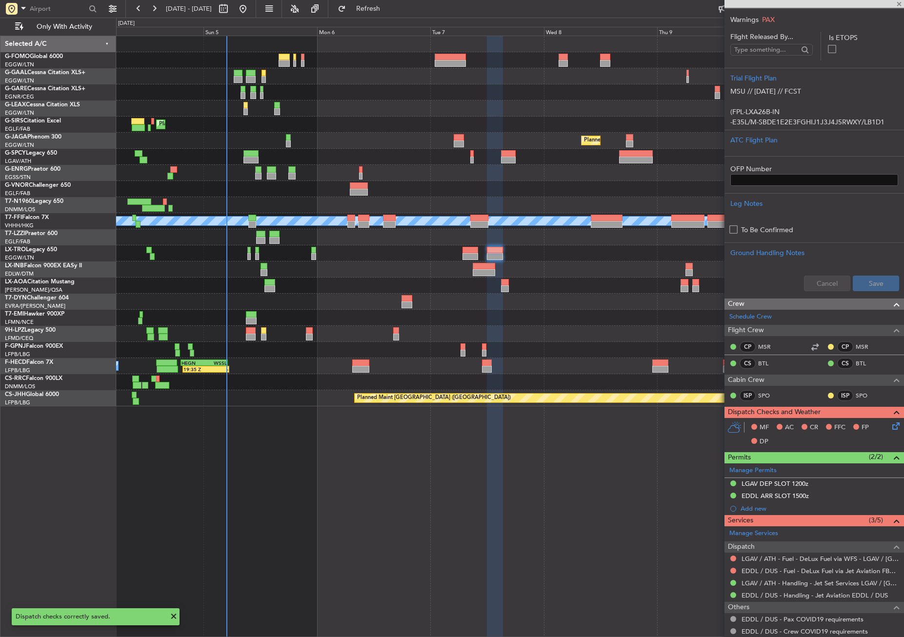
type input "-00:20"
type input "0"
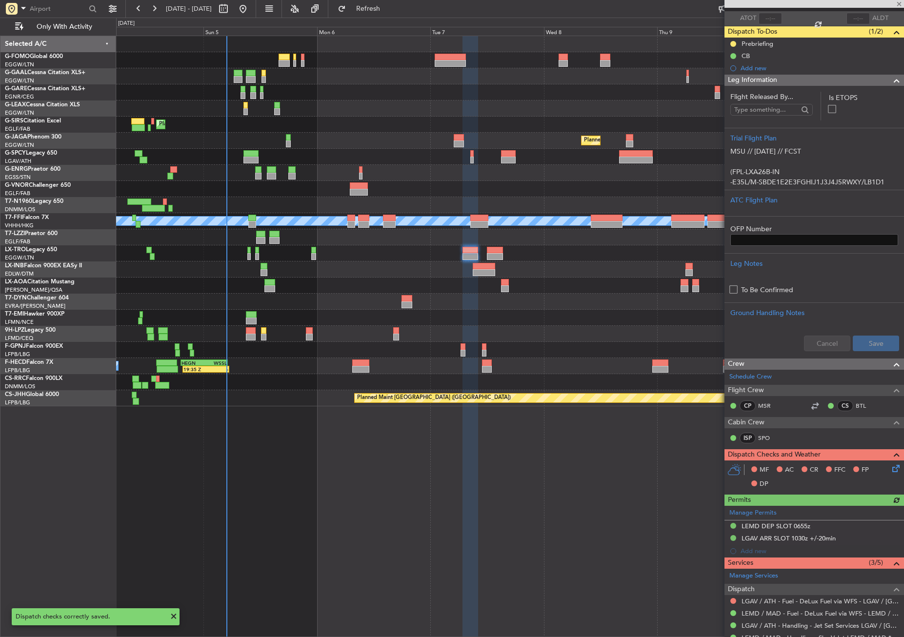
scroll to position [146, 0]
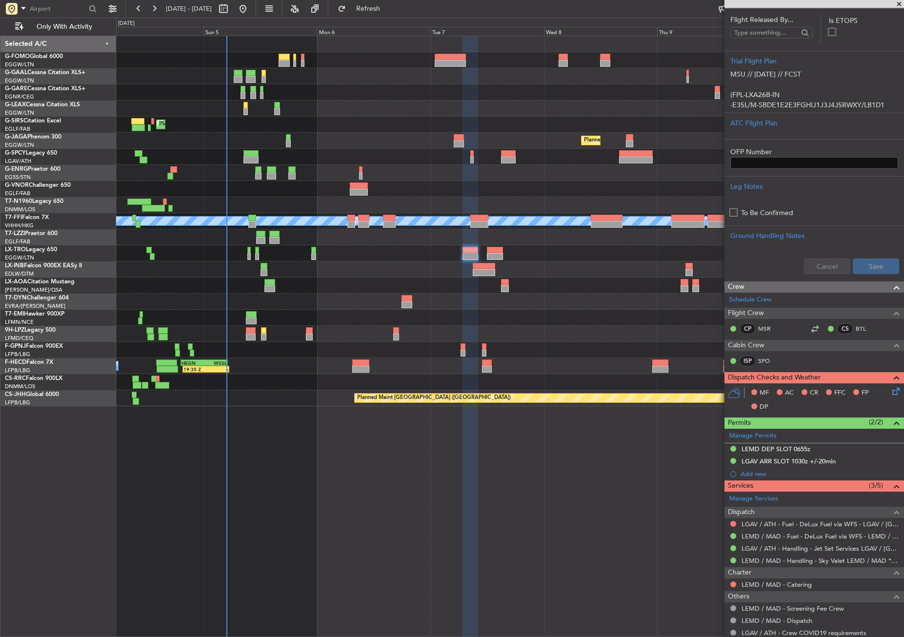
click at [890, 392] on icon at bounding box center [894, 390] width 8 height 8
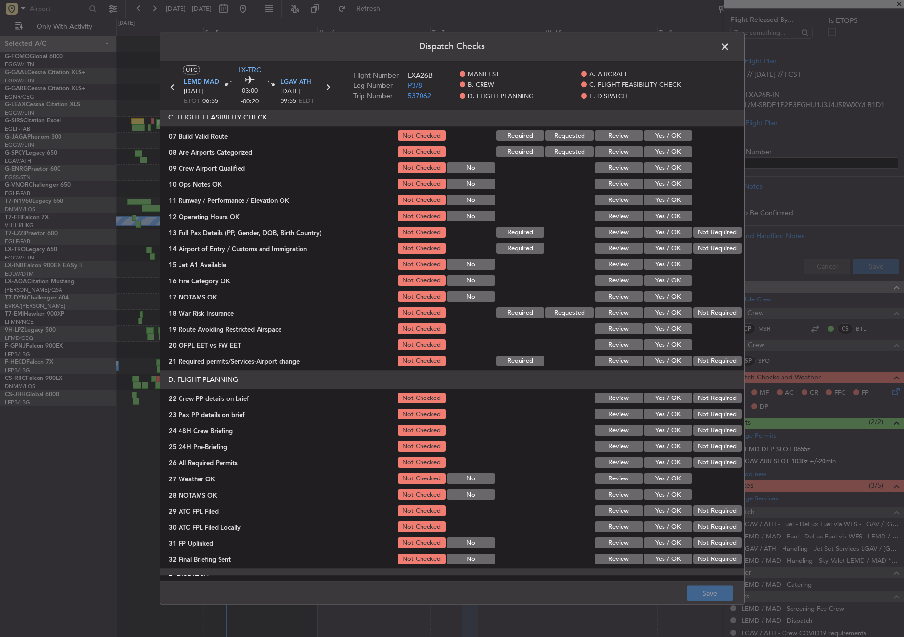
scroll to position [195, 0]
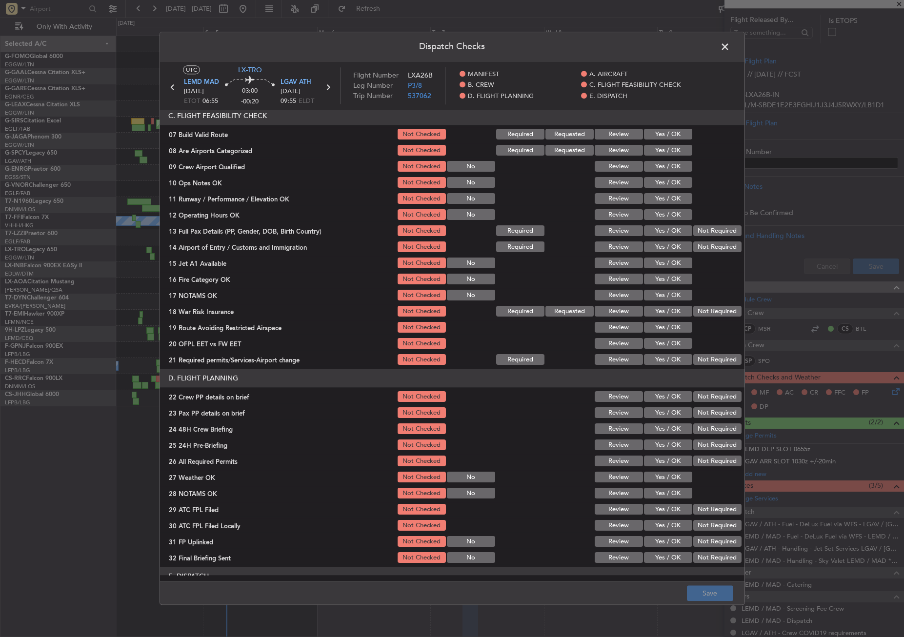
click at [644, 392] on button "Yes / OK" at bounding box center [668, 397] width 48 height 11
click at [647, 413] on button "Yes / OK" at bounding box center [668, 413] width 48 height 11
click at [653, 429] on button "Yes / OK" at bounding box center [668, 429] width 48 height 11
drag, startPoint x: 690, startPoint y: 442, endPoint x: 690, endPoint y: 462, distance: 20.0
click at [693, 443] on button "Not Required" at bounding box center [717, 445] width 48 height 11
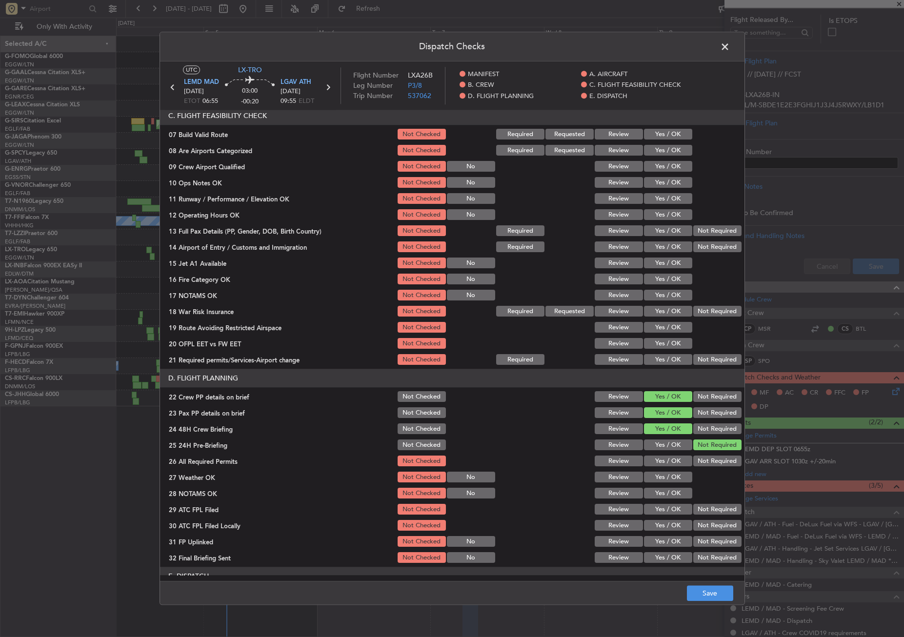
click at [708, 603] on footer "Save" at bounding box center [452, 593] width 585 height 23
click at [707, 594] on button "Save" at bounding box center [710, 594] width 46 height 16
click at [730, 44] on span at bounding box center [730, 50] width 0 height 20
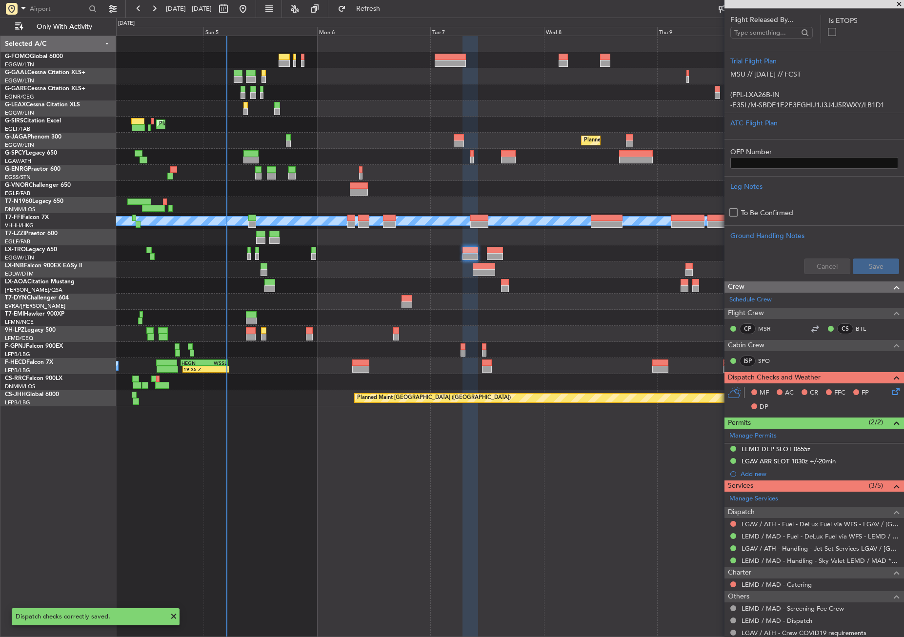
scroll to position [0, 0]
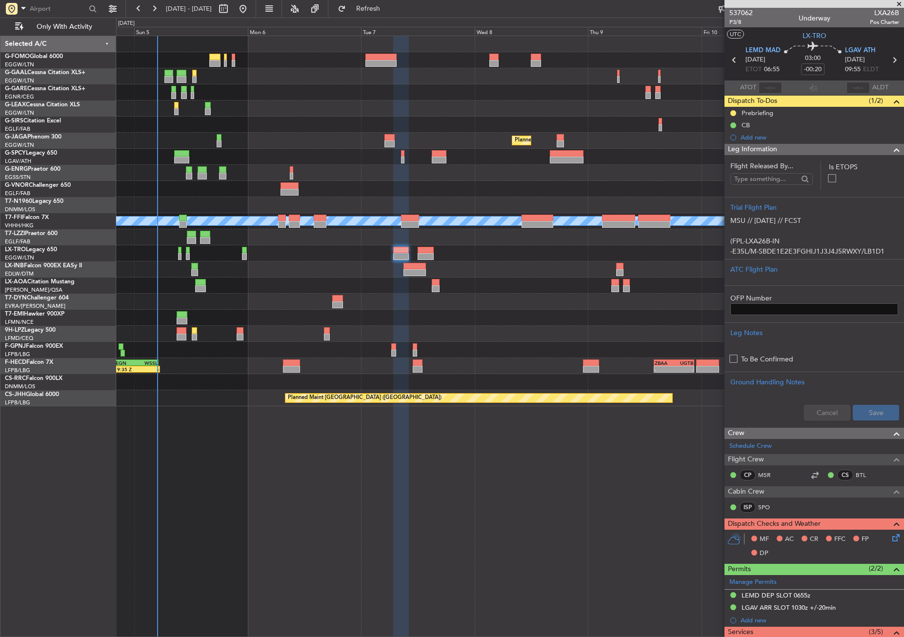
click at [282, 138] on div "Owner No Crew Planned Maint London (Farnborough) Planned Maint London (Luton) U…" at bounding box center [510, 221] width 788 height 370
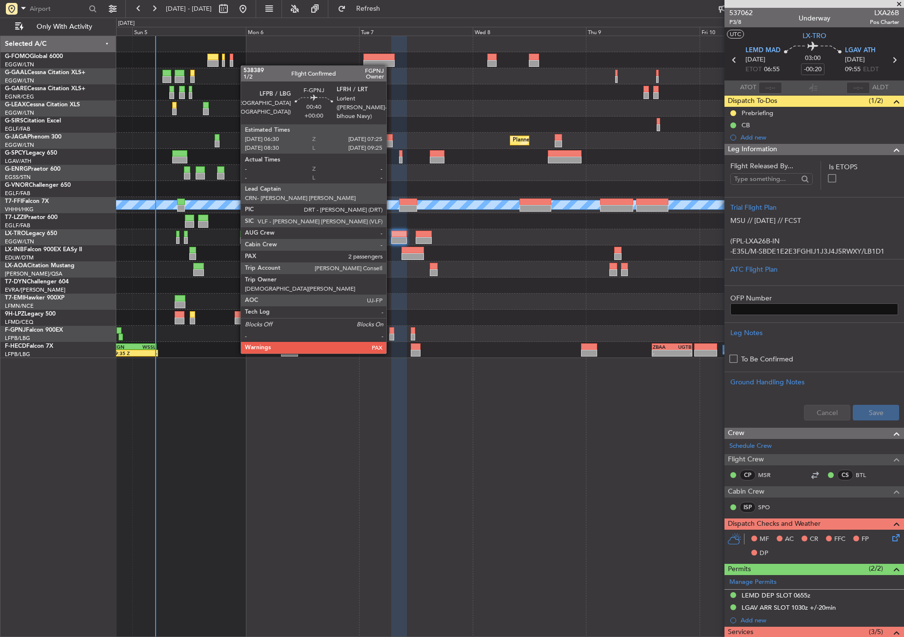
click at [391, 334] on div at bounding box center [391, 337] width 4 height 7
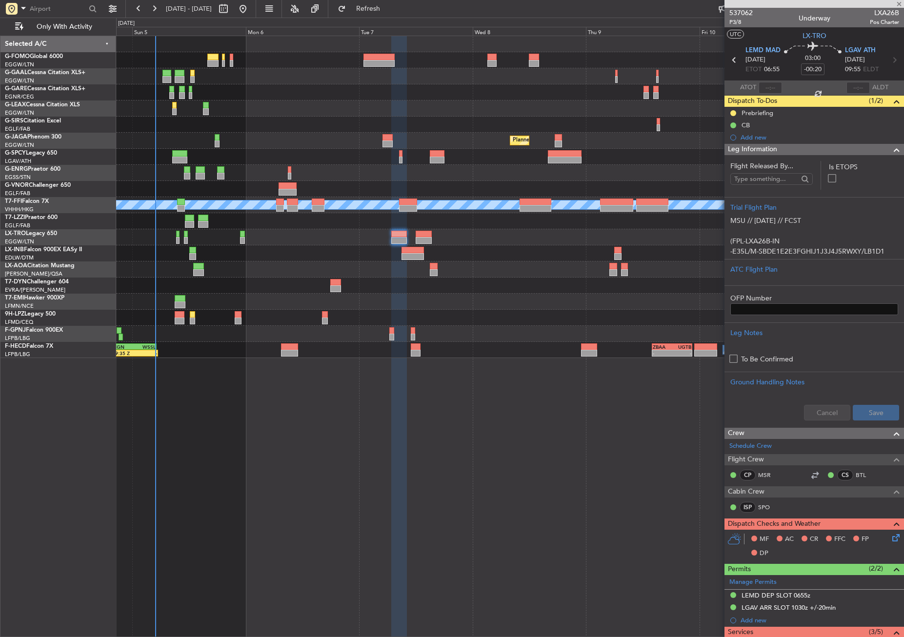
type input "4"
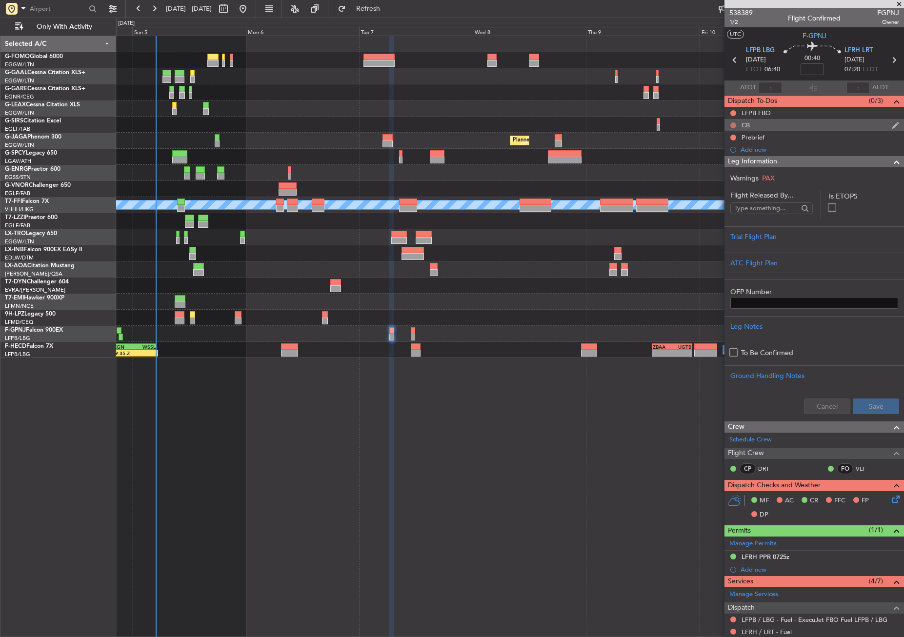
click at [734, 122] on button at bounding box center [733, 125] width 6 height 6
click at [730, 169] on span "Completed" at bounding box center [738, 168] width 32 height 10
click at [732, 137] on button at bounding box center [733, 138] width 6 height 6
click at [733, 165] on mat-tooltip-component "Not Started" at bounding box center [733, 153] width 47 height 26
click at [725, 166] on span "In Progress" at bounding box center [738, 166] width 33 height 10
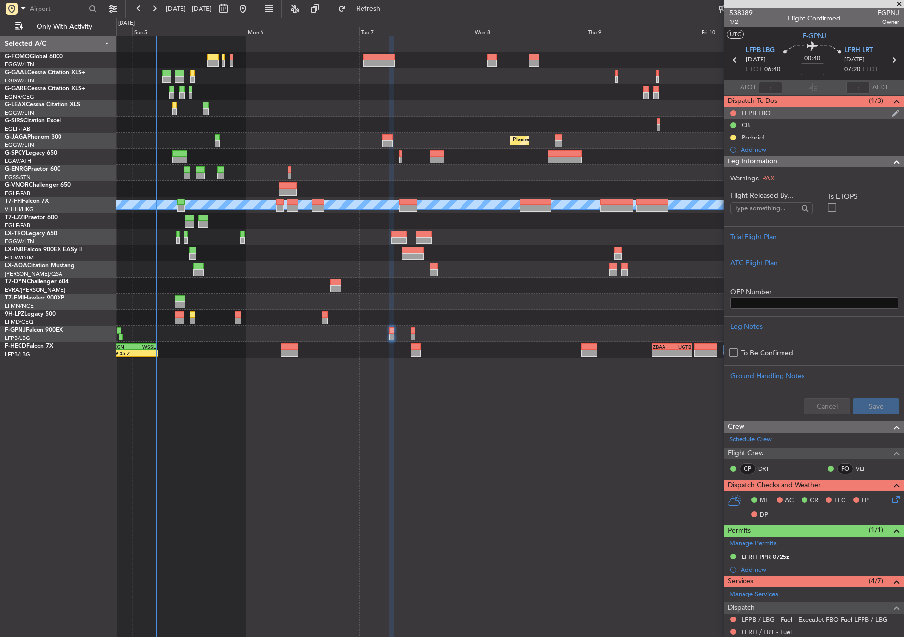
click at [733, 109] on div at bounding box center [733, 113] width 8 height 8
click at [733, 111] on button at bounding box center [733, 113] width 6 height 6
click at [730, 155] on span "Completed" at bounding box center [738, 156] width 32 height 10
click at [815, 68] on mat-tooltip-component "Lorient ([PERSON_NAME]-bihoue Navy) Cat B" at bounding box center [858, 76] width 91 height 42
click at [808, 68] on input at bounding box center [812, 69] width 23 height 12
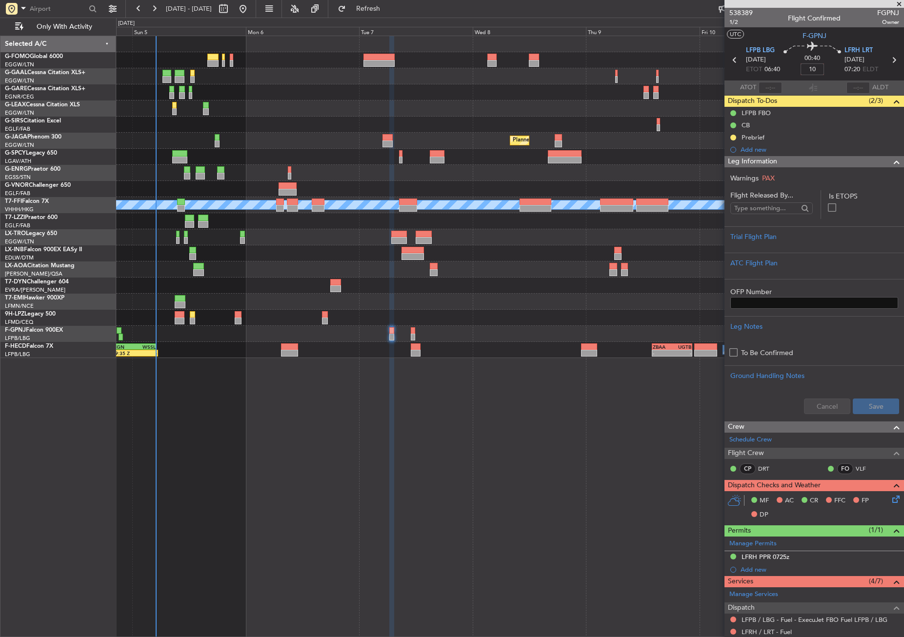
click at [588, 454] on div "Owner No Crew Planned Maint [GEOGRAPHIC_DATA] ([GEOGRAPHIC_DATA]) Planned Maint…" at bounding box center [510, 337] width 788 height 602
type input "+00:10"
click at [760, 237] on div "Trial Flight Plan" at bounding box center [814, 237] width 168 height 10
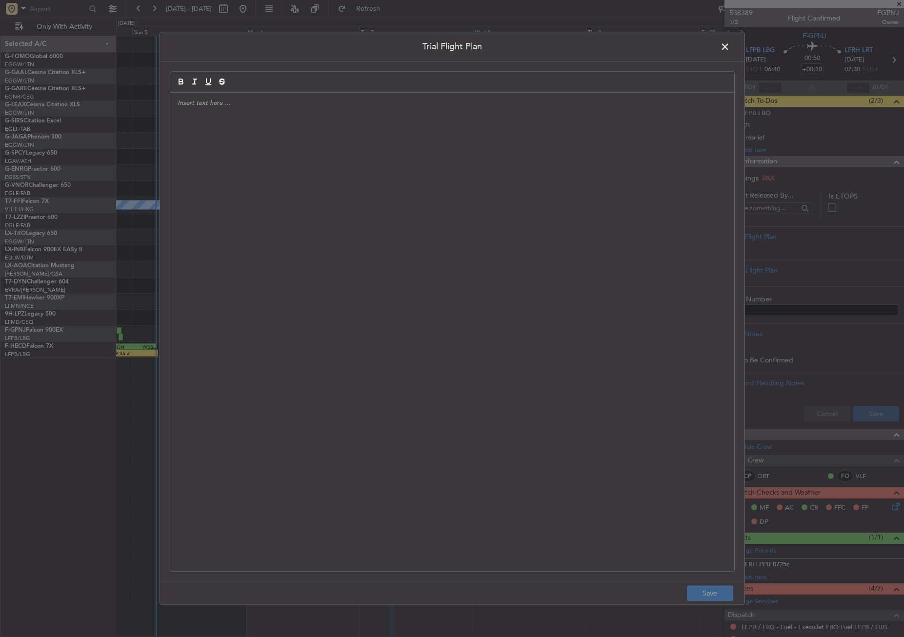
click at [428, 258] on div at bounding box center [452, 332] width 564 height 479
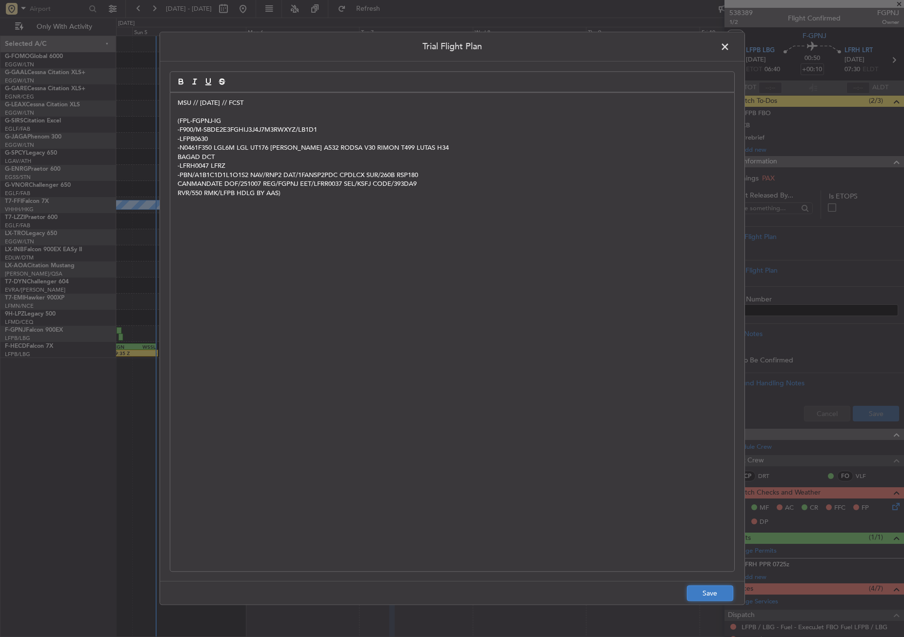
click at [691, 589] on button "Save" at bounding box center [710, 594] width 46 height 16
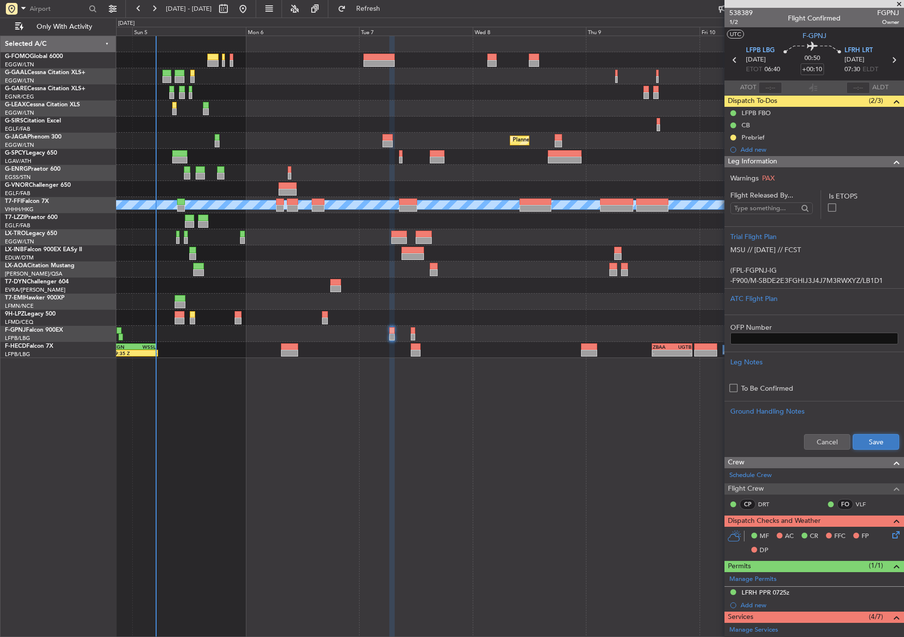
click at [854, 439] on button "Save" at bounding box center [876, 442] width 46 height 16
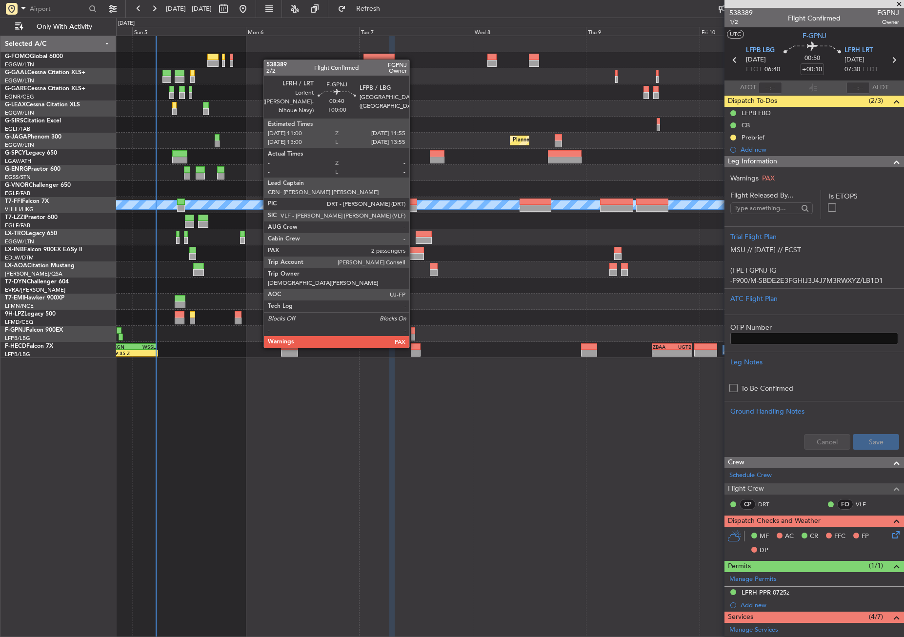
click at [414, 328] on div at bounding box center [413, 330] width 4 height 7
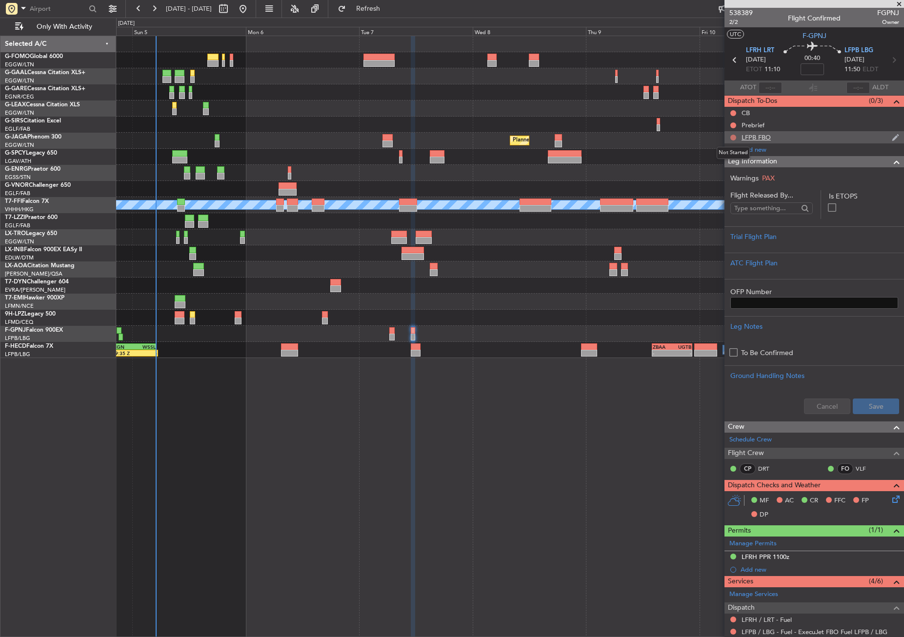
click at [733, 138] on button at bounding box center [733, 138] width 6 height 6
click at [722, 181] on span "Completed" at bounding box center [738, 181] width 32 height 10
click at [734, 122] on button at bounding box center [733, 125] width 6 height 6
click at [727, 157] on span "In Progress" at bounding box center [738, 154] width 33 height 10
click at [733, 110] on button at bounding box center [733, 113] width 6 height 6
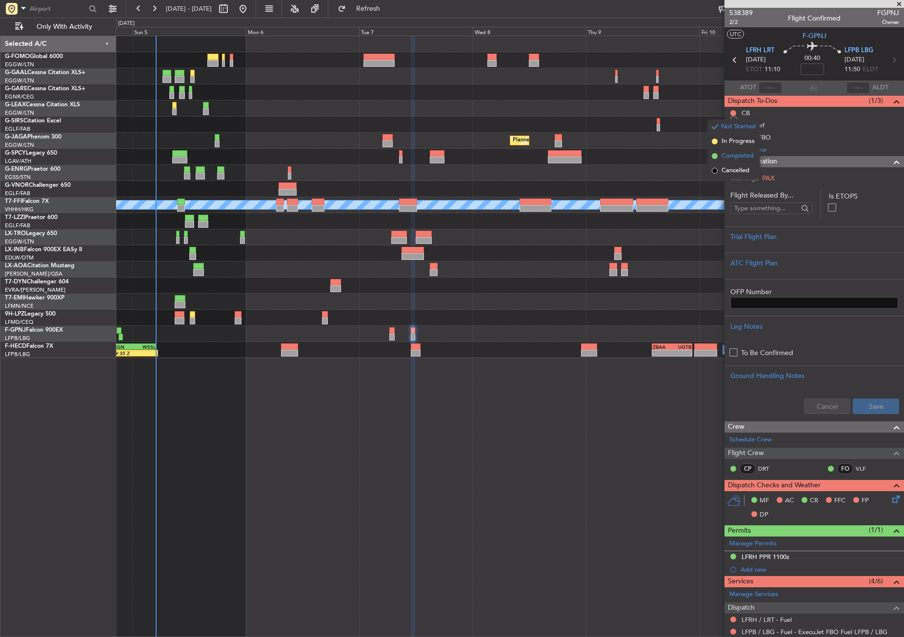
click at [721, 157] on li "Completed" at bounding box center [734, 156] width 52 height 15
click at [816, 65] on input at bounding box center [812, 69] width 23 height 12
click at [515, 289] on div at bounding box center [510, 286] width 788 height 16
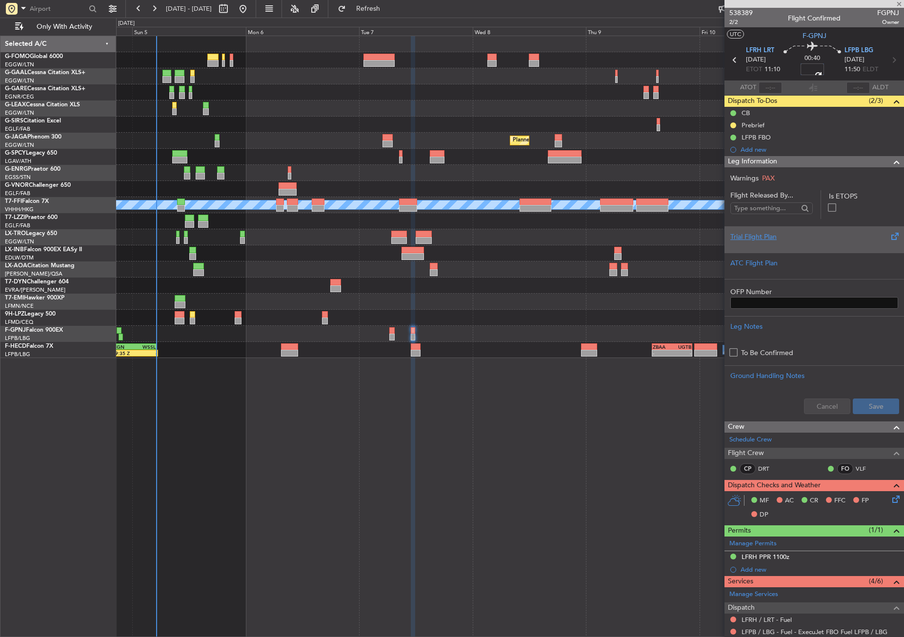
type input "+00:15"
click at [750, 247] on div at bounding box center [814, 245] width 168 height 6
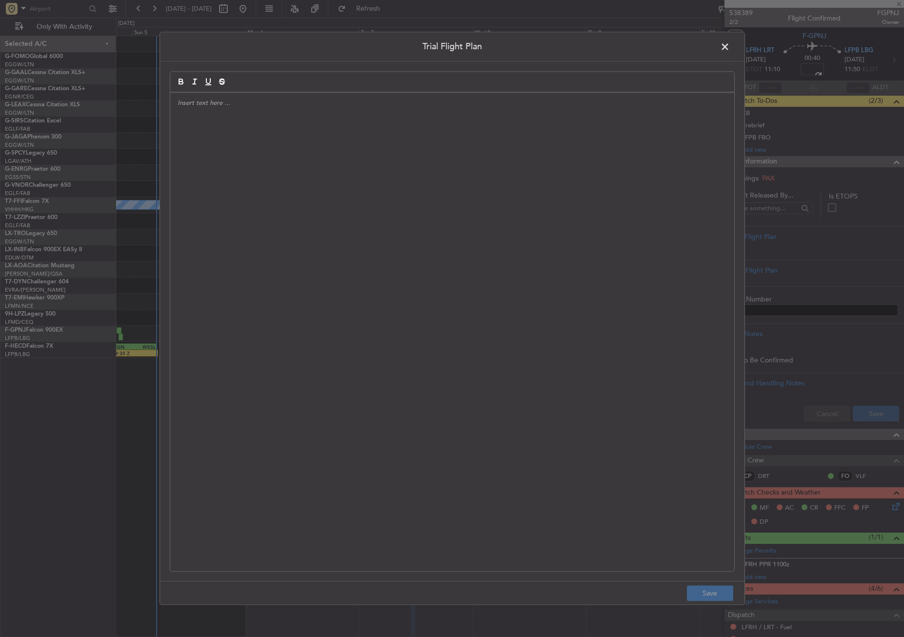
click at [398, 301] on div at bounding box center [452, 332] width 564 height 479
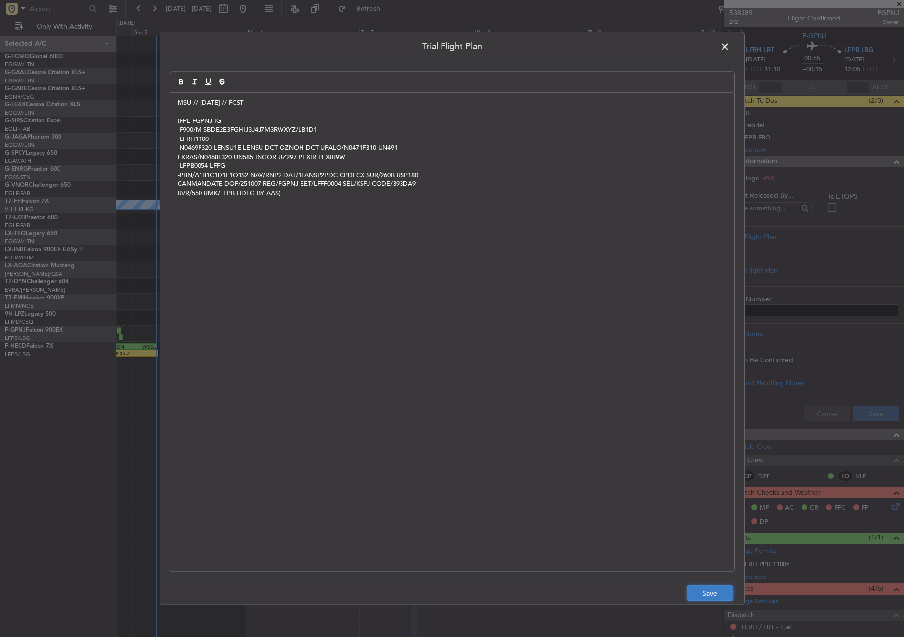
click at [693, 592] on button "Save" at bounding box center [710, 594] width 46 height 16
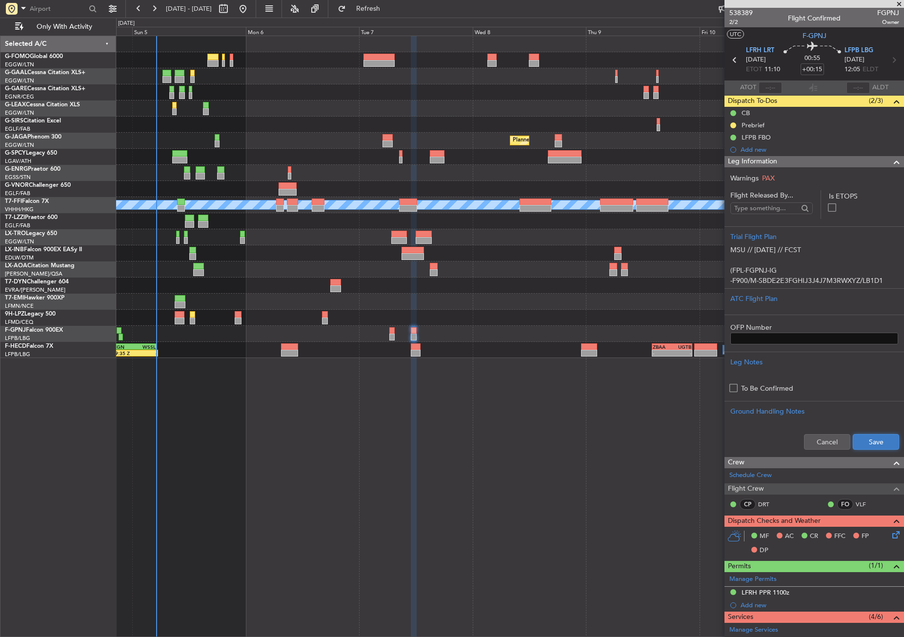
click at [870, 440] on button "Save" at bounding box center [876, 442] width 46 height 16
click at [730, 24] on span "2/2" at bounding box center [740, 22] width 23 height 8
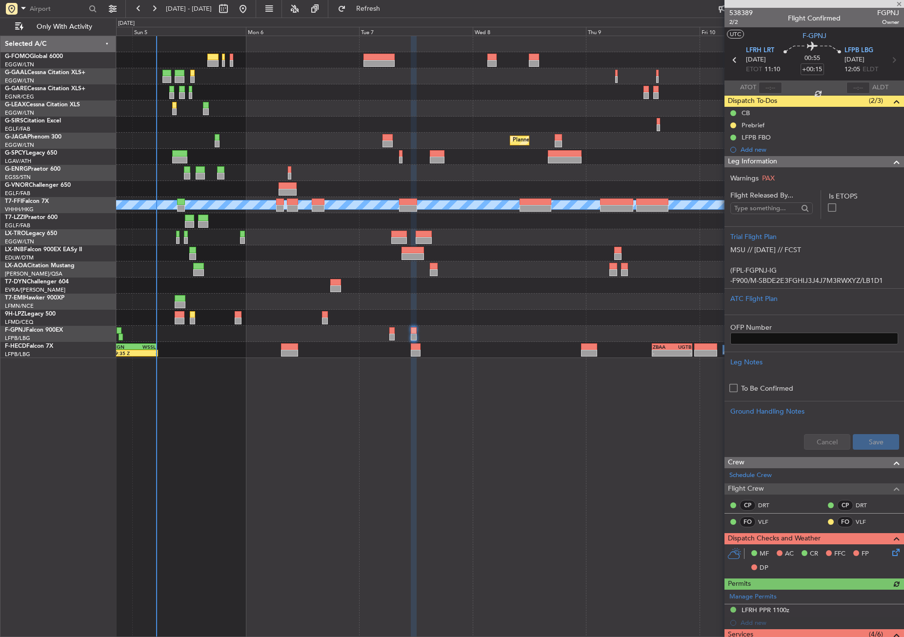
type input "-00:10"
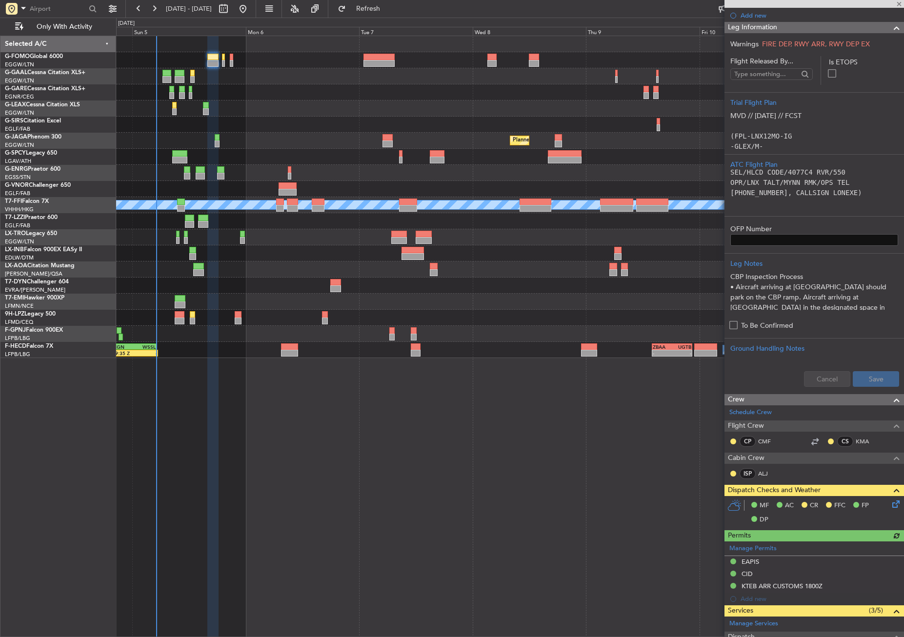
scroll to position [390, 0]
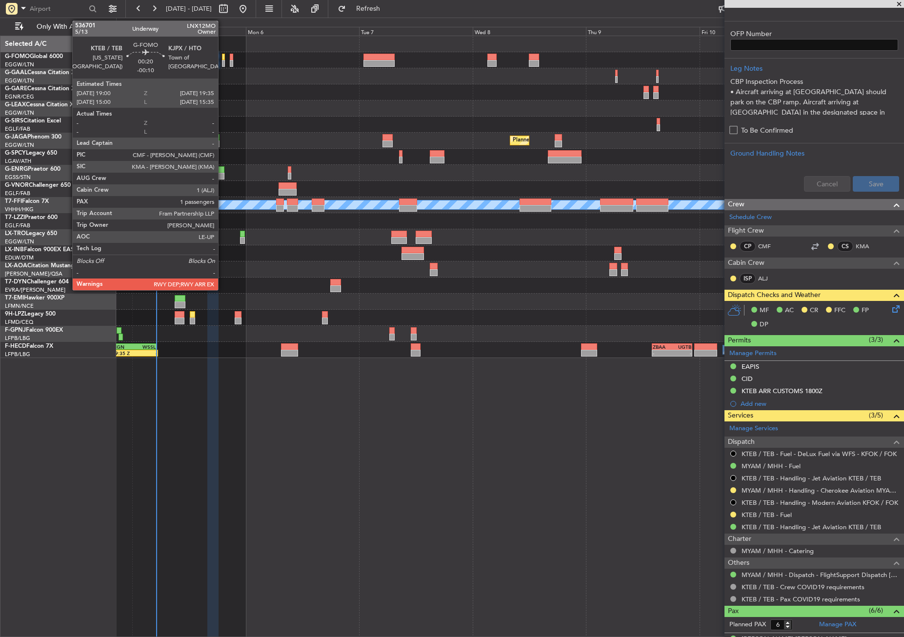
click at [222, 60] on div at bounding box center [223, 63] width 3 height 7
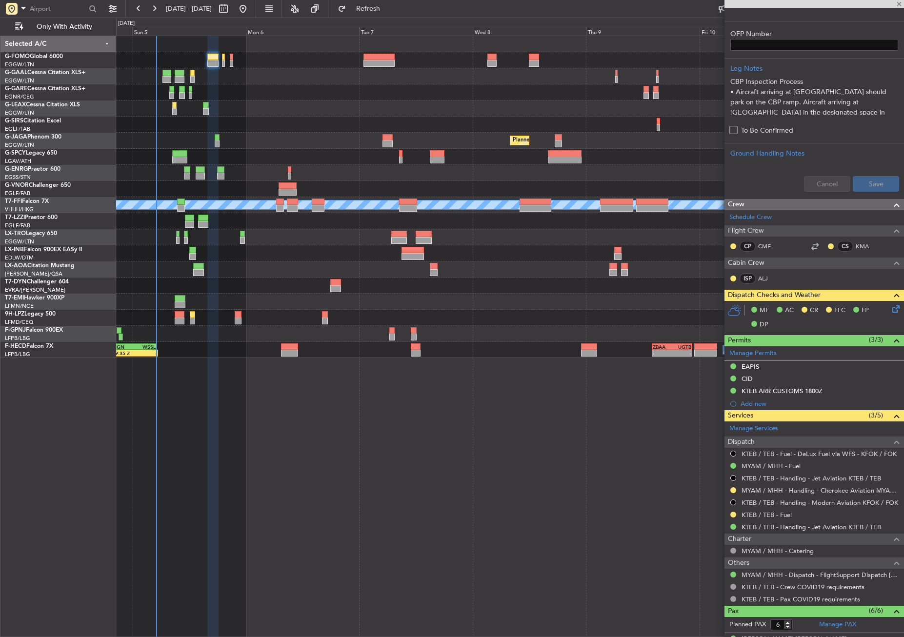
type input "1"
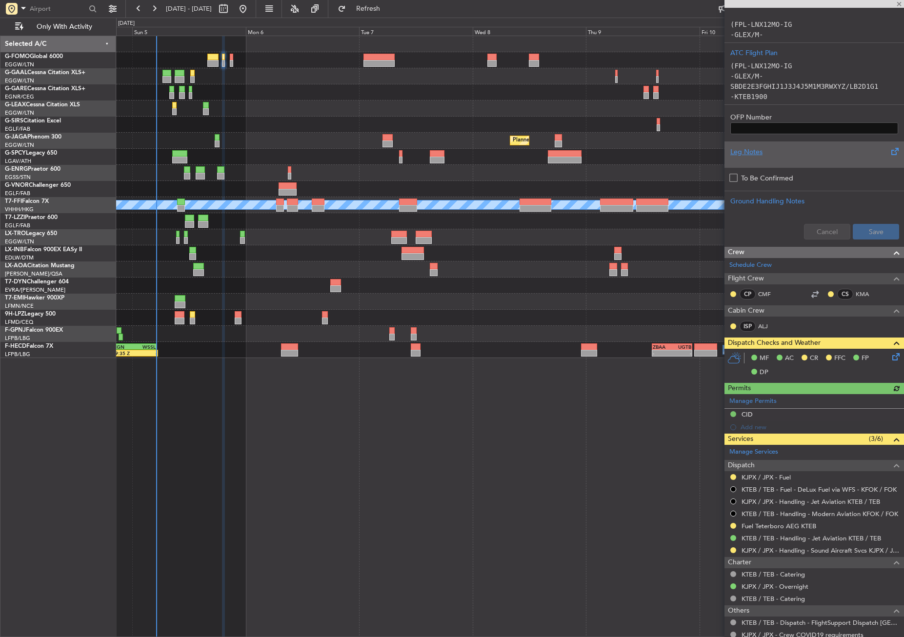
scroll to position [293, 0]
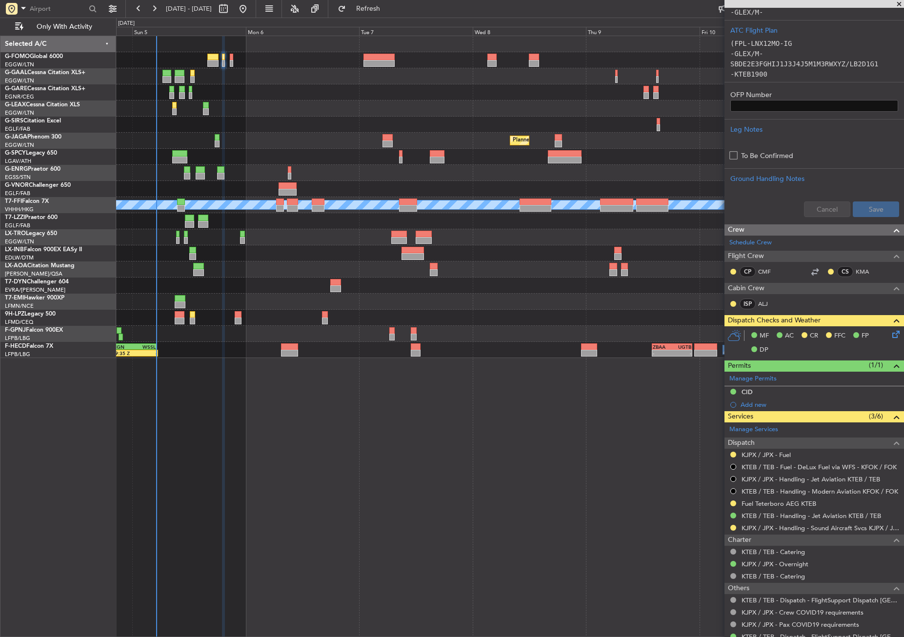
click at [313, 126] on div "Planned Maint [GEOGRAPHIC_DATA] ([GEOGRAPHIC_DATA])" at bounding box center [510, 125] width 788 height 16
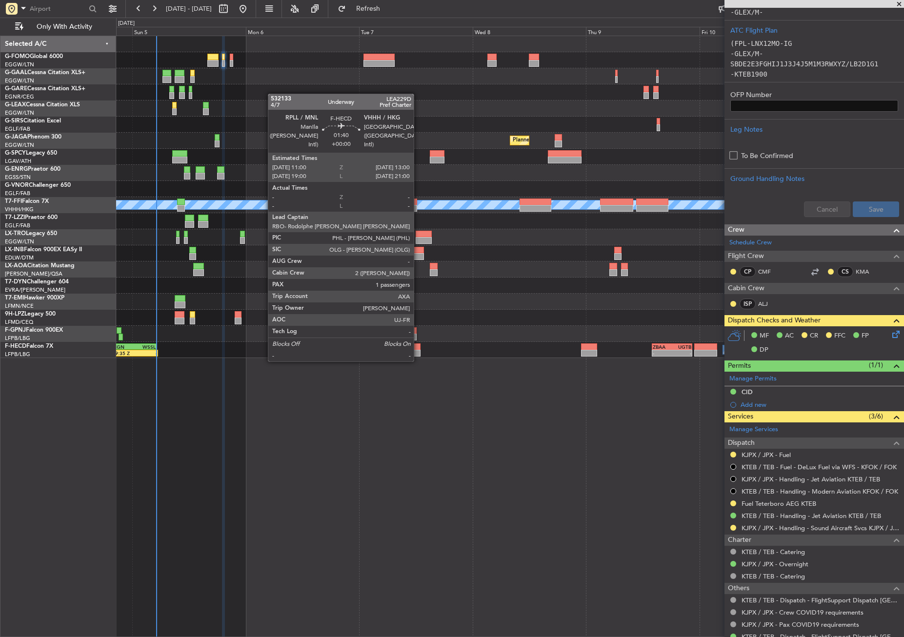
click at [418, 352] on div at bounding box center [416, 353] width 10 height 7
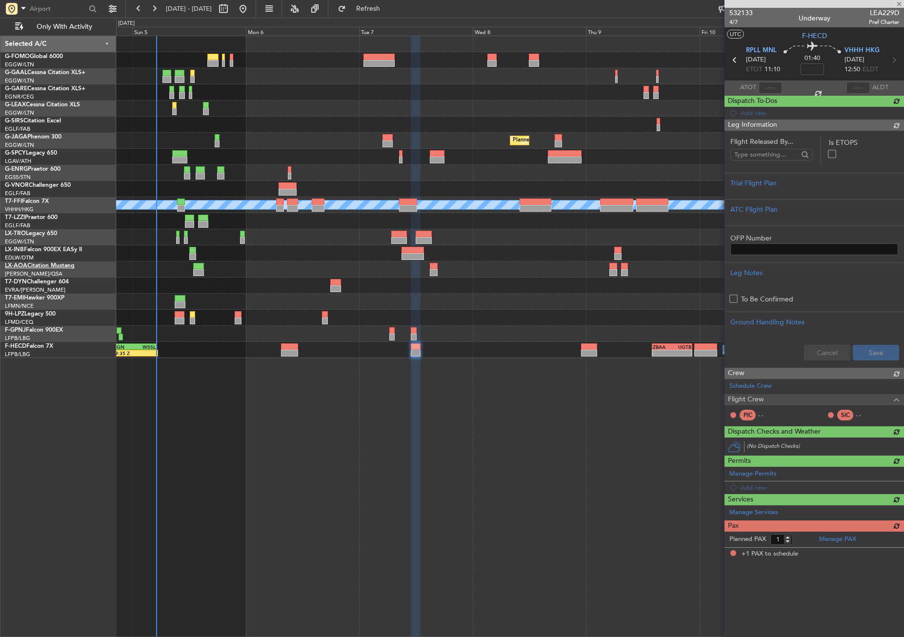
scroll to position [0, 0]
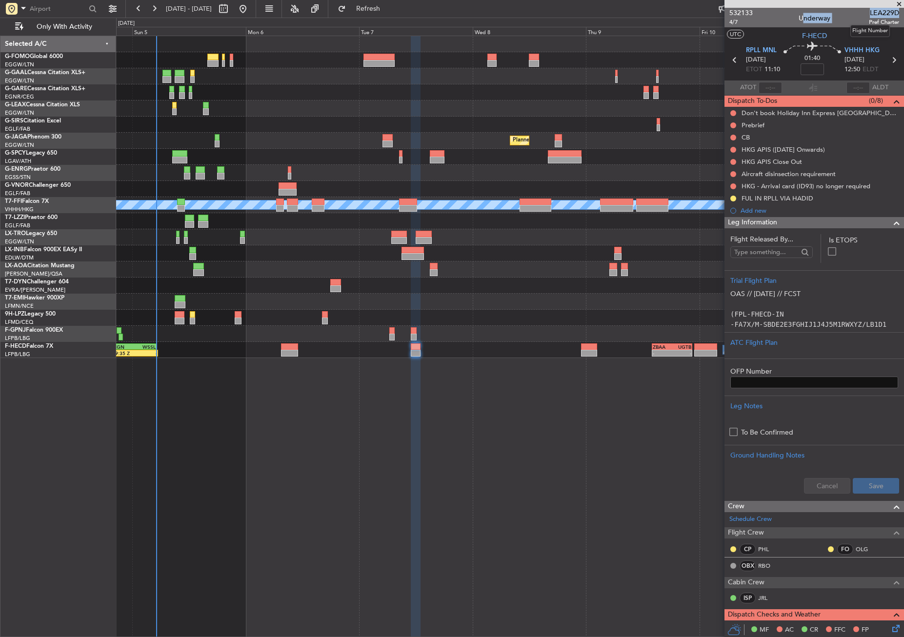
drag, startPoint x: 859, startPoint y: 14, endPoint x: 891, endPoint y: 13, distance: 31.7
click at [891, 13] on div "532133 4/7 Underway LEA229D Pref Charter" at bounding box center [815, 18] width 180 height 20
drag, startPoint x: 891, startPoint y: 13, endPoint x: 868, endPoint y: 14, distance: 23.0
click at [869, 14] on span "LEA229D" at bounding box center [884, 13] width 30 height 10
click at [876, 12] on span "LEA229D" at bounding box center [884, 13] width 30 height 10
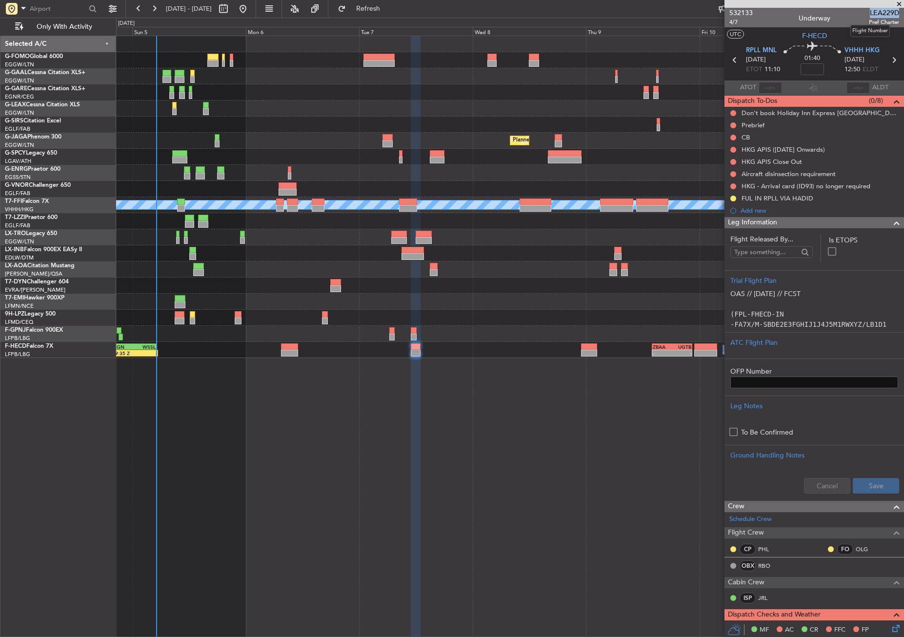
click at [876, 12] on span "LEA229D" at bounding box center [884, 13] width 30 height 10
copy span "LEA229D"
click at [736, 25] on span "4/7" at bounding box center [740, 22] width 23 height 8
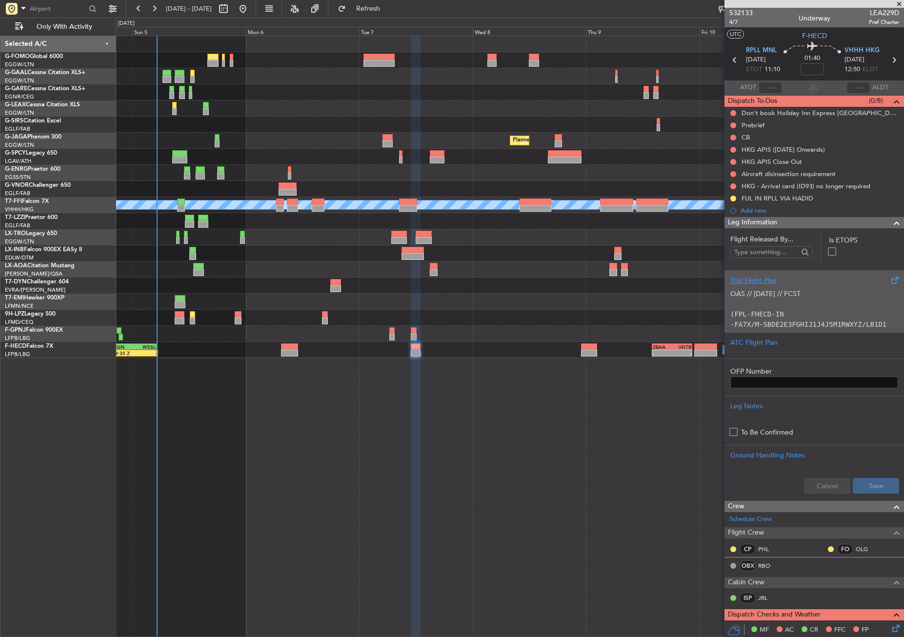
click at [758, 296] on div "OAS // [DATE] // FCST (FPL-FHECD-IN -FA7X/M-SBDE2E3FGHIJ1J4J5M1RWXYZ/LB1D1 -RPL…" at bounding box center [814, 306] width 168 height 41
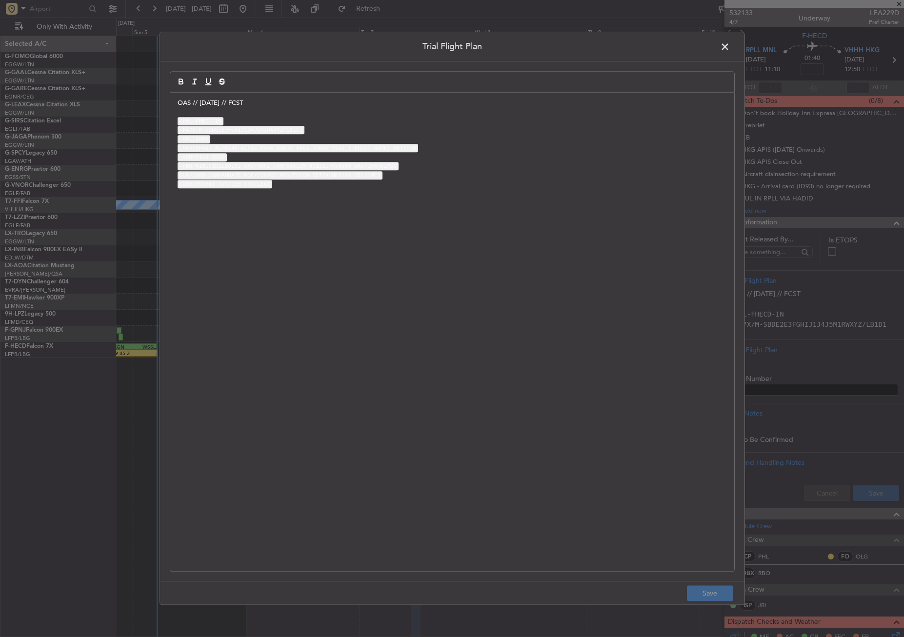
drag, startPoint x: 252, startPoint y: 257, endPoint x: 258, endPoint y: 237, distance: 21.0
click at [252, 256] on div "OAS // [DATE] // FCST (FPL-FHECD-IN -FA7X/M-SBDE2E3FGHIJ1J4J5M1RWXYZ/LB1D1 -RPL…" at bounding box center [452, 332] width 564 height 479
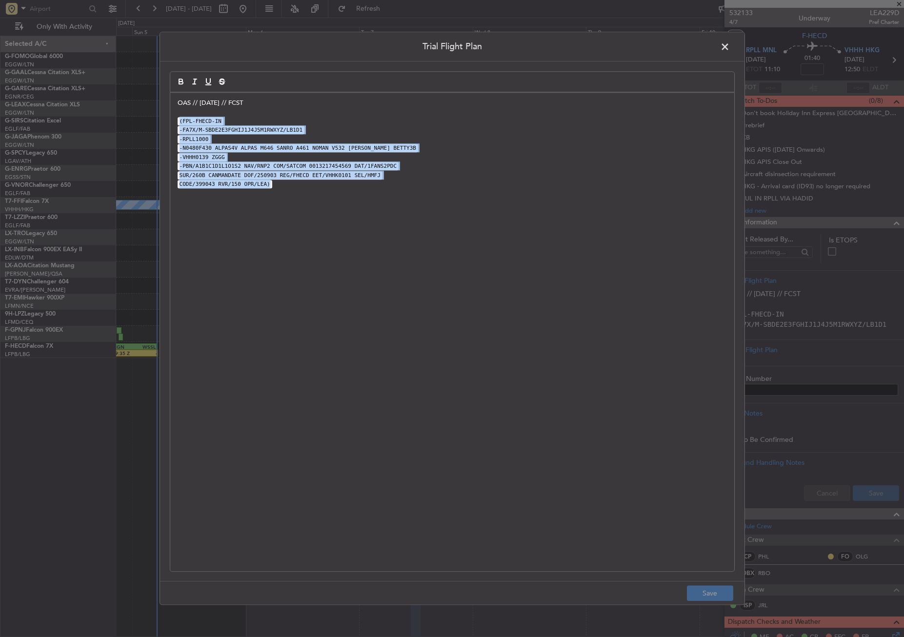
drag, startPoint x: 281, startPoint y: 197, endPoint x: 180, endPoint y: 123, distance: 125.1
click at [180, 123] on div "OAS // [DATE] // FCST (FPL-FHECD-IN -FA7X/M-SBDE2E3FGHIJ1J4J5M1RWXYZ/LB1D1 -RPL…" at bounding box center [452, 332] width 564 height 479
click at [212, 147] on code "-N0480F430 ALPAS4V ALPAS M646 SANRO A461 NOMAN V532 [PERSON_NAME] BETTY3B" at bounding box center [298, 148] width 241 height 8
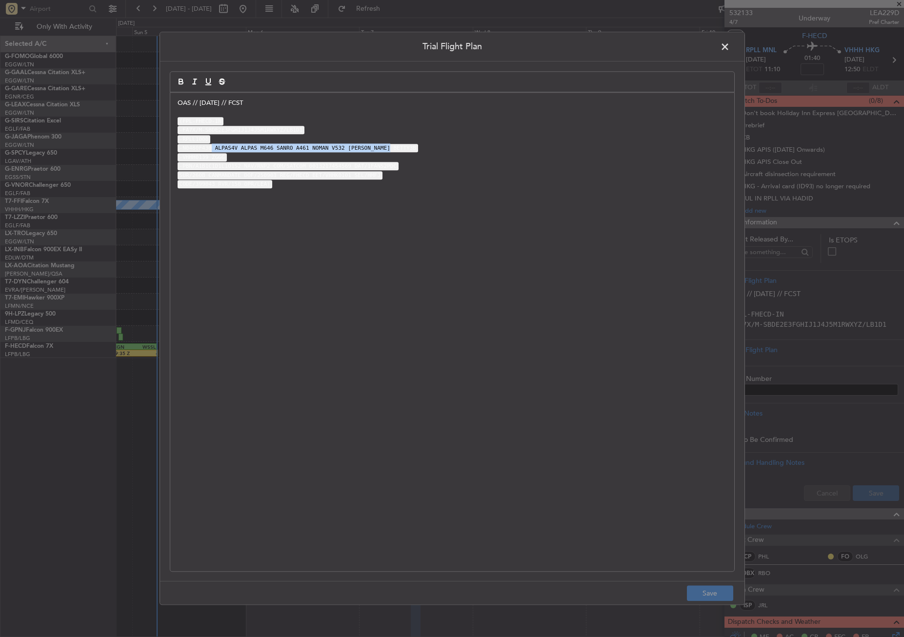
drag, startPoint x: 210, startPoint y: 147, endPoint x: 408, endPoint y: 152, distance: 198.6
click at [408, 152] on p "-N0480F430 ALPAS4V ALPAS M646 SANRO A461 NOMAN V532 [PERSON_NAME] BETTY3B" at bounding box center [452, 148] width 549 height 9
copy code "ALPAS4V ALPAS M646 SANRO A461 NOMAN V532 [PERSON_NAME] BETTY3B"
click at [221, 156] on code "-VHHH0139 ZGGG" at bounding box center [202, 157] width 49 height 8
drag, startPoint x: 231, startPoint y: 158, endPoint x: 193, endPoint y: 158, distance: 38.5
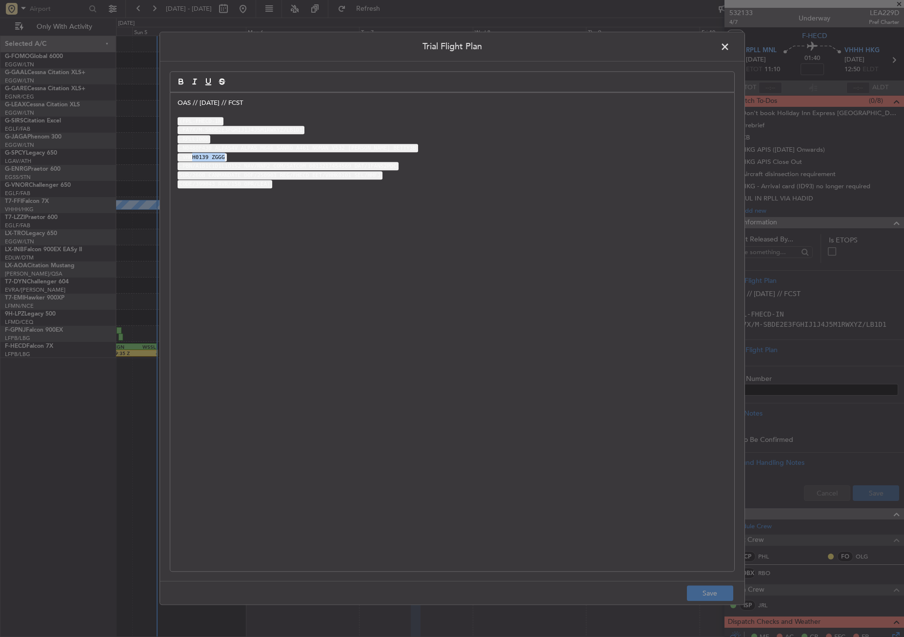
click at [191, 157] on p "-VHHH0139 ZGGG" at bounding box center [452, 157] width 549 height 9
click at [730, 48] on span at bounding box center [730, 50] width 0 height 20
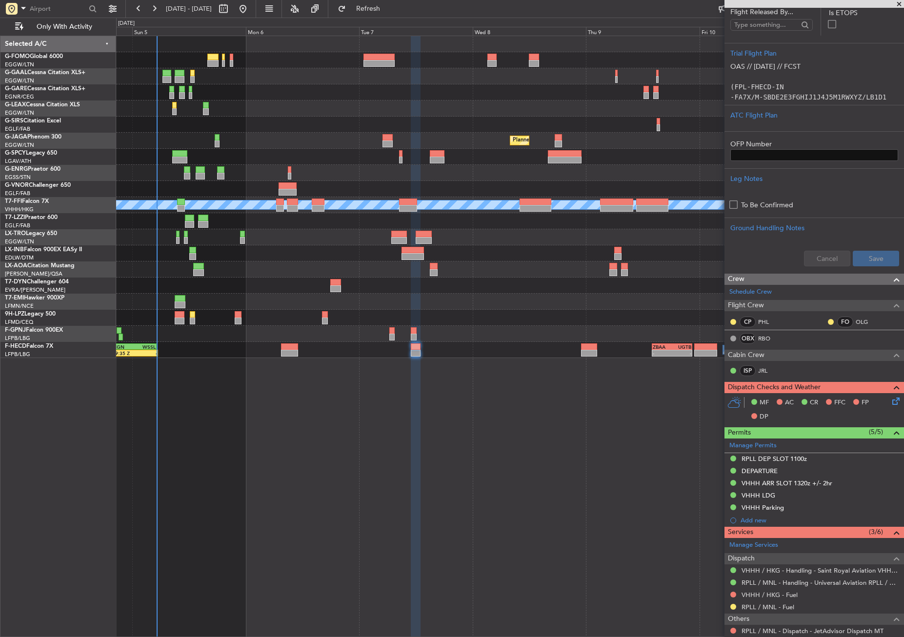
scroll to position [244, 0]
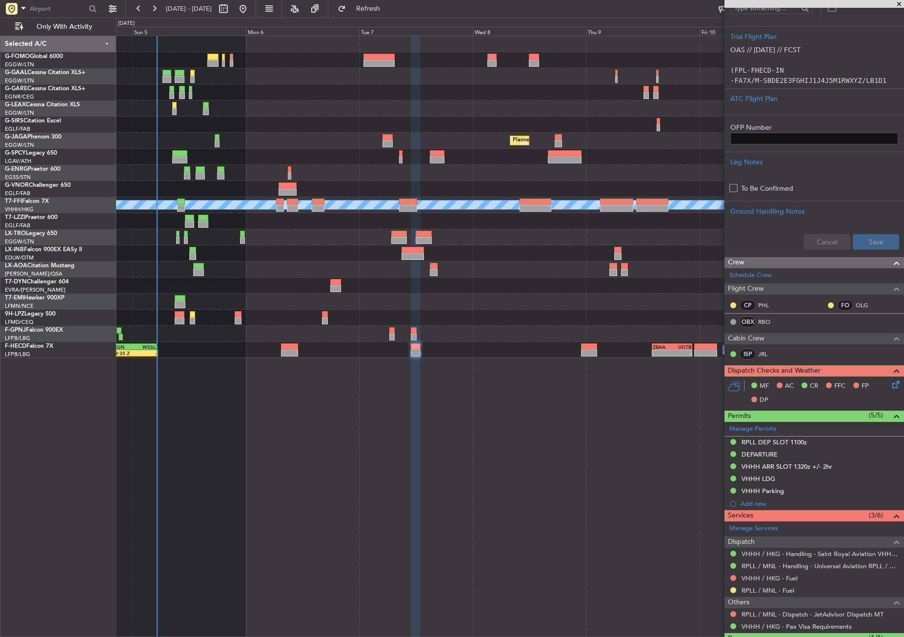
click at [507, 510] on div "Owner No Crew Planned Maint [GEOGRAPHIC_DATA] ([GEOGRAPHIC_DATA]) Planned Maint…" at bounding box center [510, 337] width 788 height 602
click at [856, 304] on link "OLG" at bounding box center [867, 305] width 22 height 9
click at [767, 319] on link "RBO" at bounding box center [769, 322] width 22 height 9
click at [765, 349] on div "ISP JRL" at bounding box center [754, 354] width 51 height 11
click at [763, 351] on link "JRL" at bounding box center [769, 354] width 22 height 9
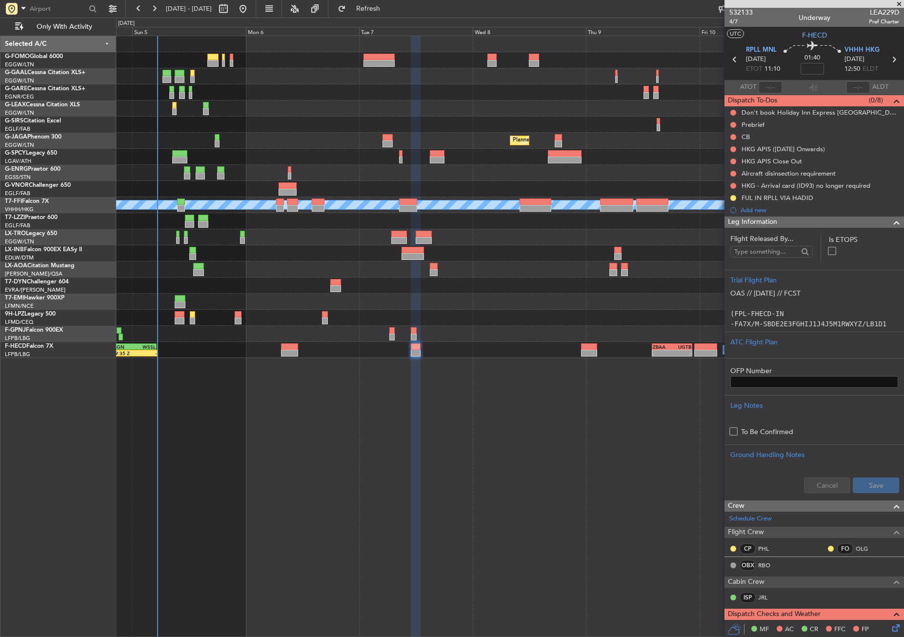
scroll to position [0, 0]
click at [730, 24] on span "4/7" at bounding box center [740, 22] width 23 height 8
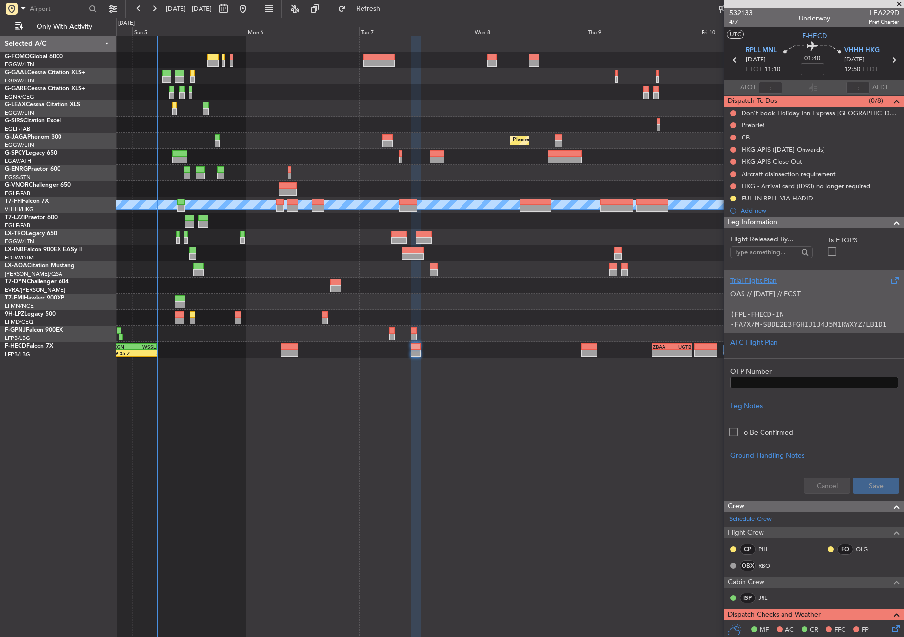
click at [795, 294] on div "OAS // [DATE] // FCST (FPL-FHECD-IN -FA7X/M-SBDE2E3FGHIJ1J4J5M1RWXYZ/LB1D1 -RPL…" at bounding box center [814, 306] width 168 height 41
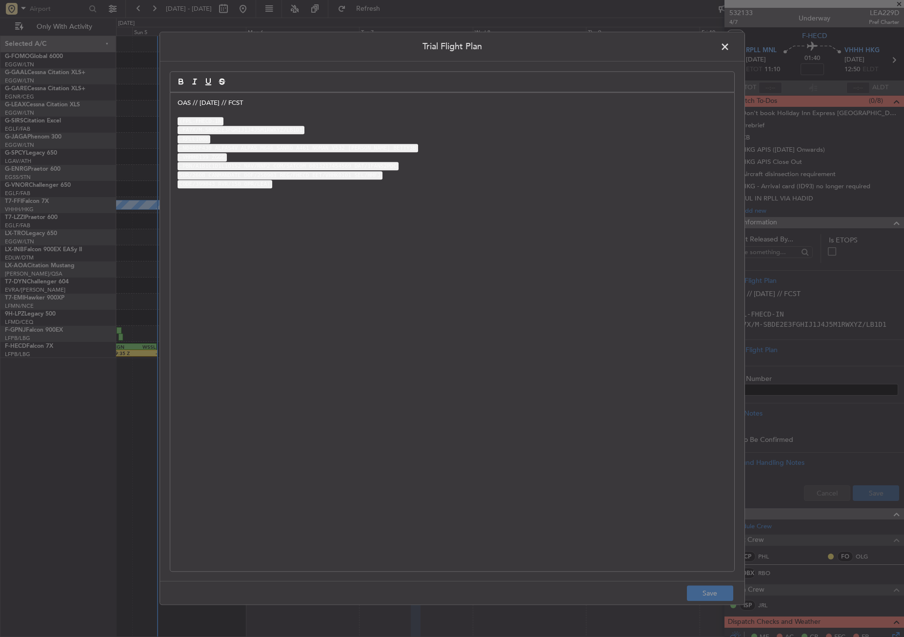
click at [175, 105] on div "OAS // [DATE] // FCST (FPL-FHECD-IN -FA7X/M-SBDE2E3FGHIJ1J4J5M1RWXYZ/LB1D1 -RPL…" at bounding box center [452, 332] width 564 height 479
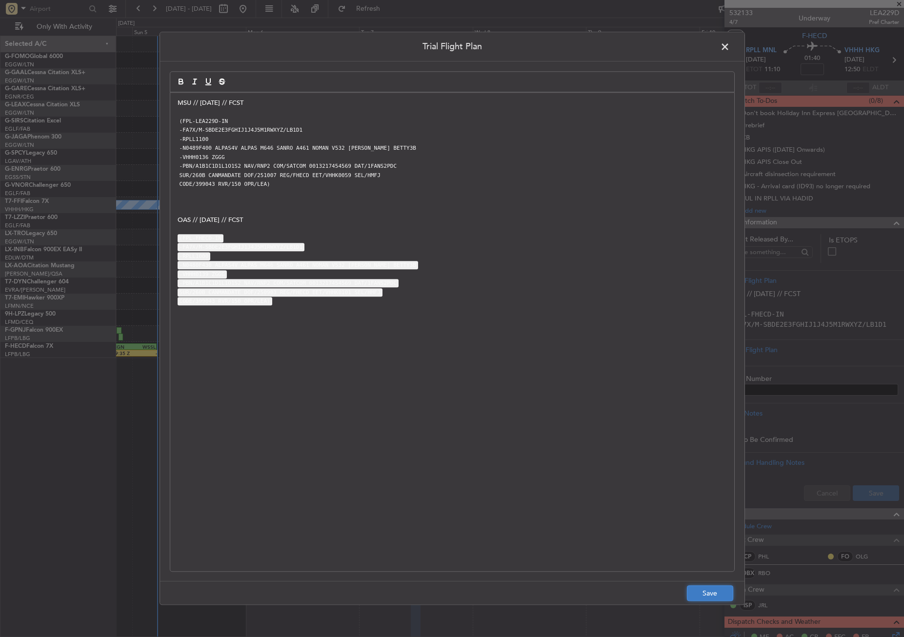
click at [708, 599] on button "Save" at bounding box center [710, 594] width 46 height 16
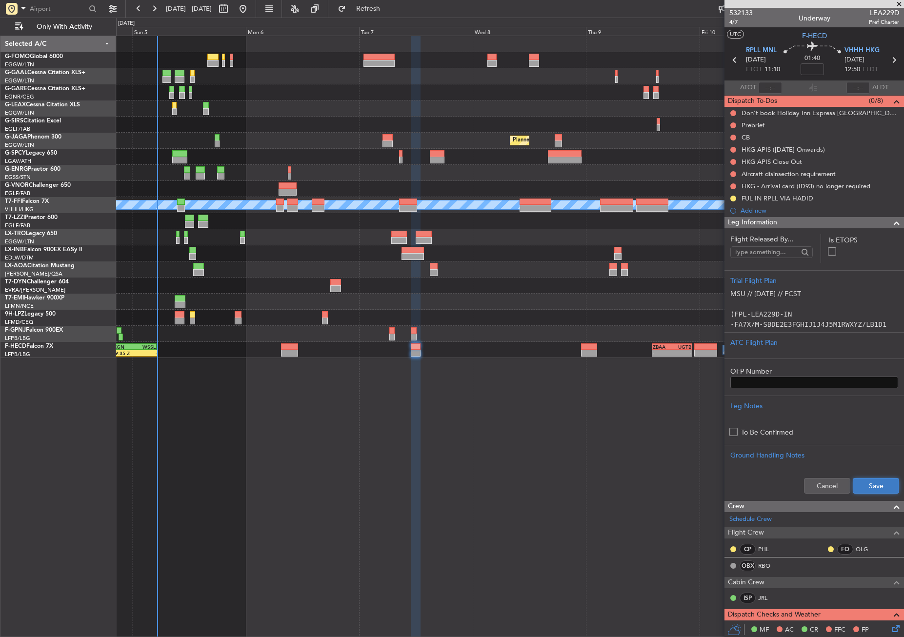
click at [853, 488] on button "Save" at bounding box center [876, 486] width 46 height 16
click at [733, 23] on span "4/7" at bounding box center [740, 22] width 23 height 8
click at [285, 116] on div at bounding box center [510, 109] width 788 height 16
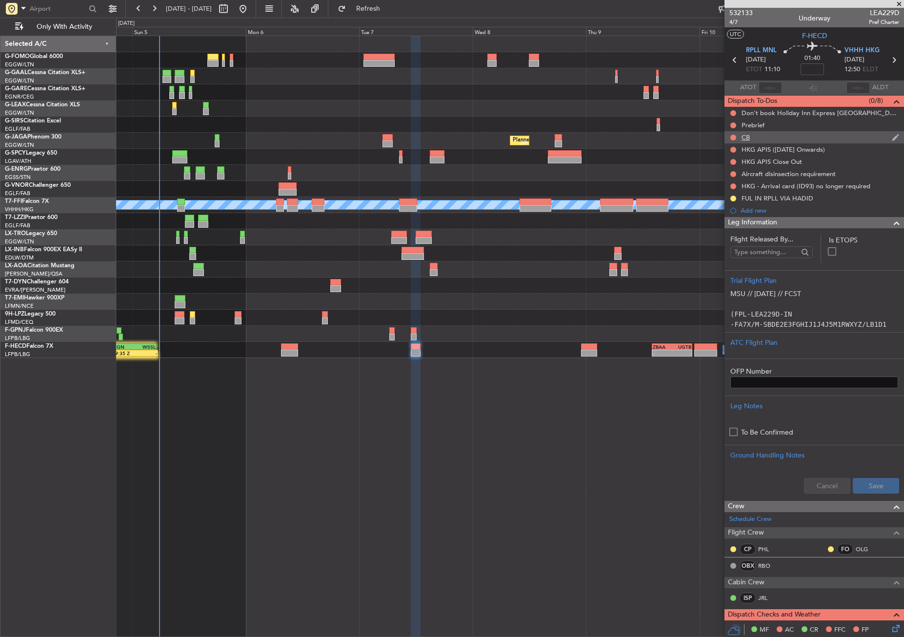
click at [733, 134] on div at bounding box center [733, 138] width 8 height 8
click at [734, 136] on button at bounding box center [733, 138] width 6 height 6
click at [729, 175] on li "Completed" at bounding box center [734, 180] width 52 height 15
click at [731, 125] on button at bounding box center [733, 125] width 6 height 6
click at [728, 153] on span "In Progress" at bounding box center [738, 154] width 33 height 10
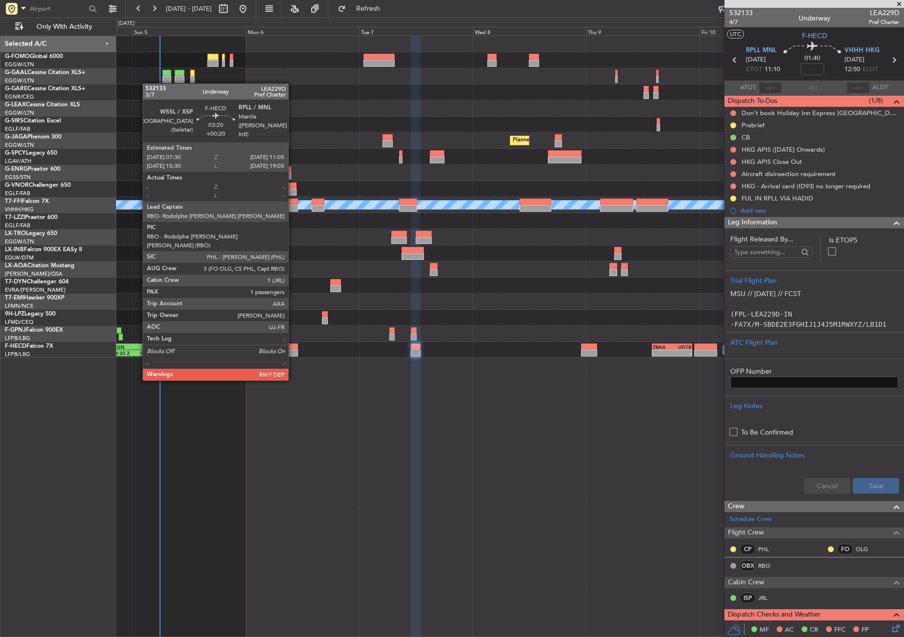
click at [293, 352] on div at bounding box center [289, 353] width 17 height 7
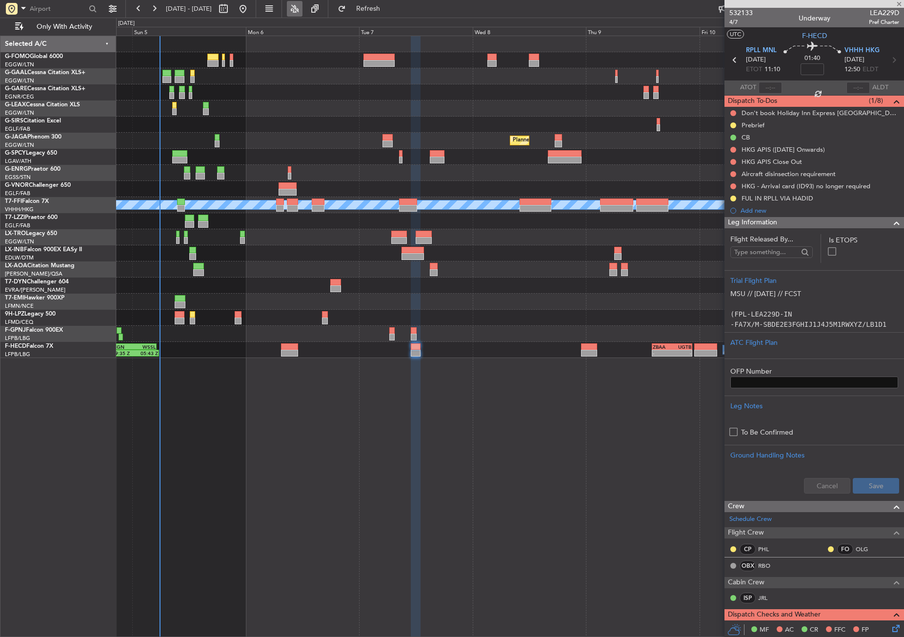
type input "+00:20"
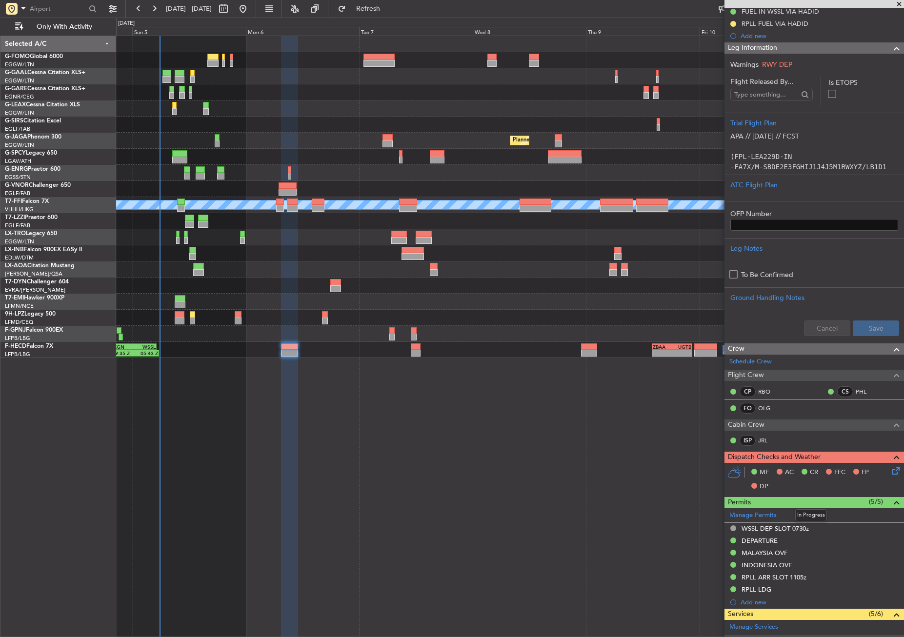
scroll to position [160, 0]
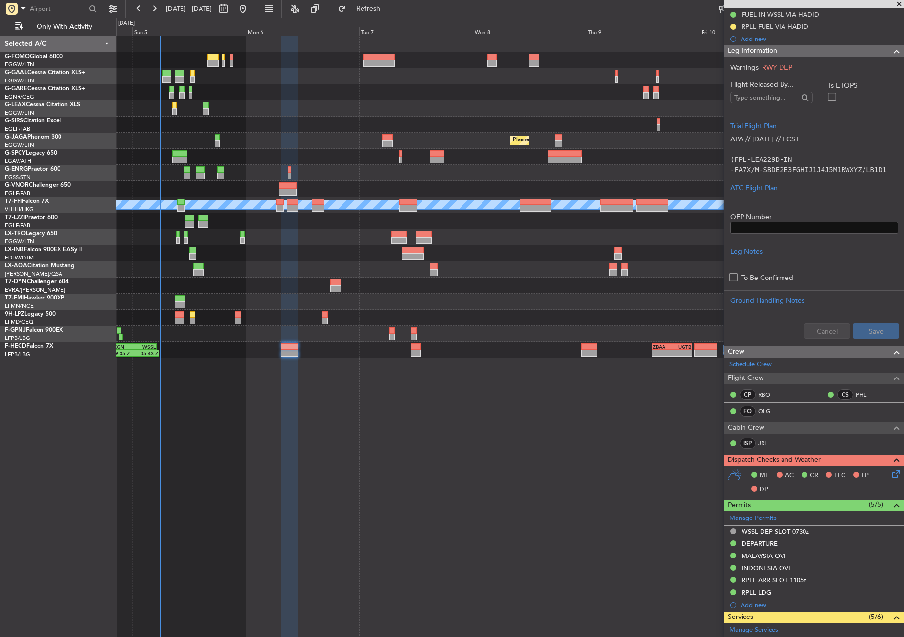
click at [545, 488] on div "Owner No Crew Planned Maint [GEOGRAPHIC_DATA] ([GEOGRAPHIC_DATA]) Planned Maint…" at bounding box center [510, 337] width 788 height 602
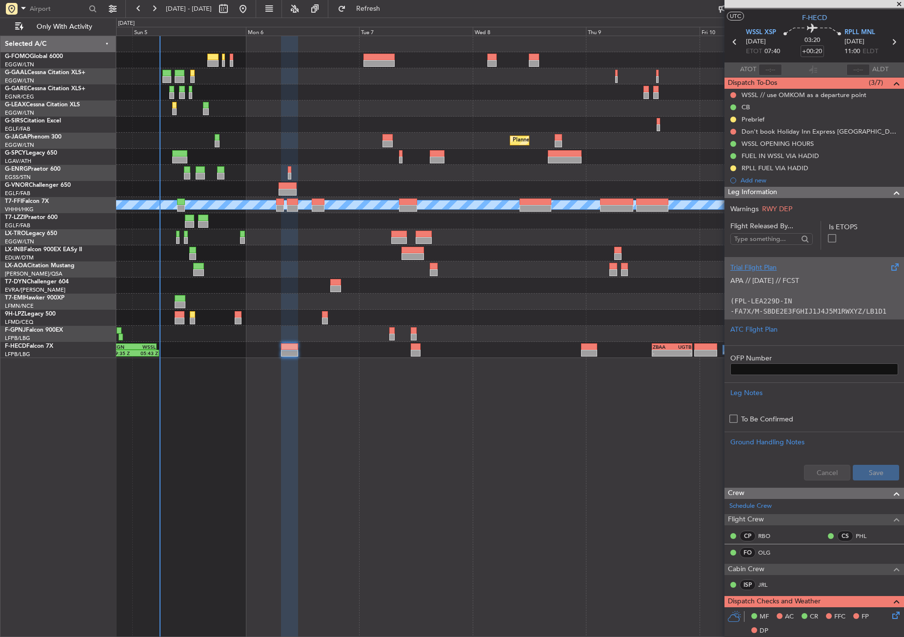
scroll to position [0, 0]
